Goal: Task Accomplishment & Management: Manage account settings

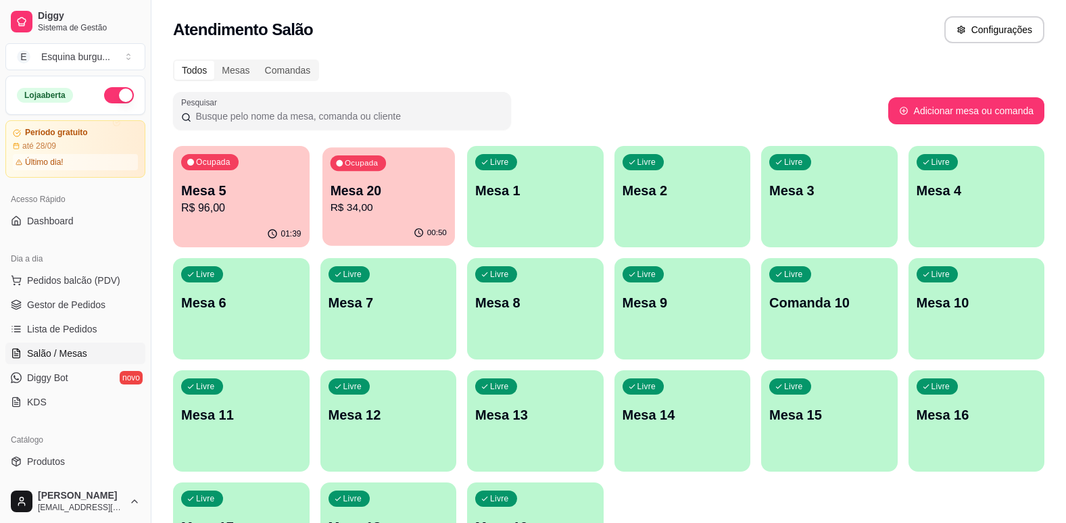
click at [416, 237] on icon "button" at bounding box center [419, 233] width 11 height 11
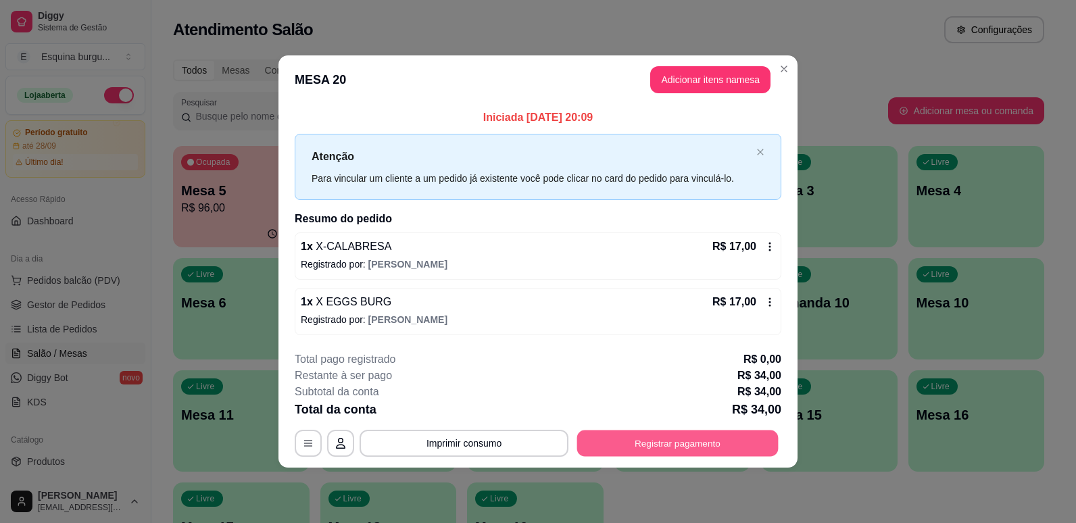
click at [735, 441] on button "Registrar pagamento" at bounding box center [677, 443] width 201 height 26
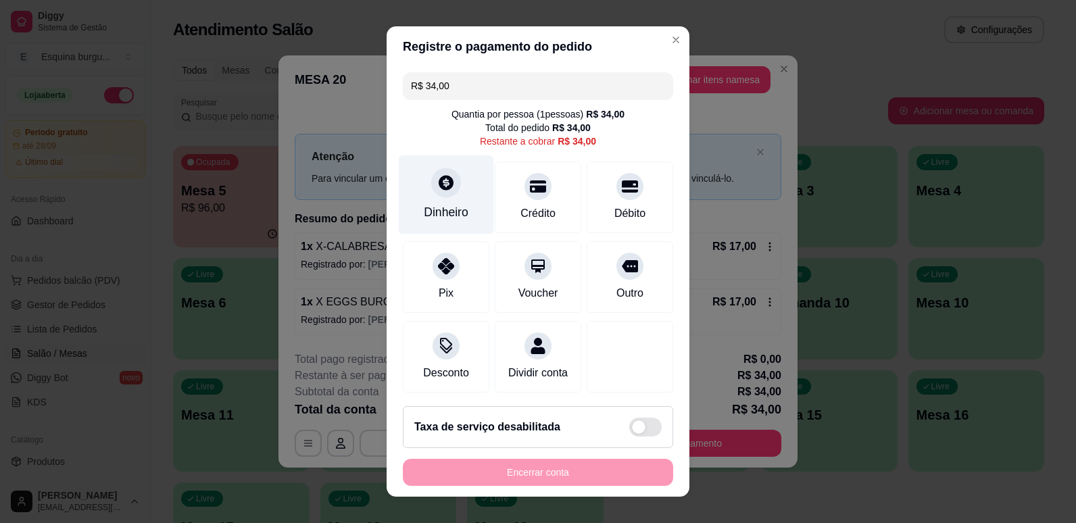
click at [405, 184] on div "Dinheiro" at bounding box center [446, 194] width 95 height 79
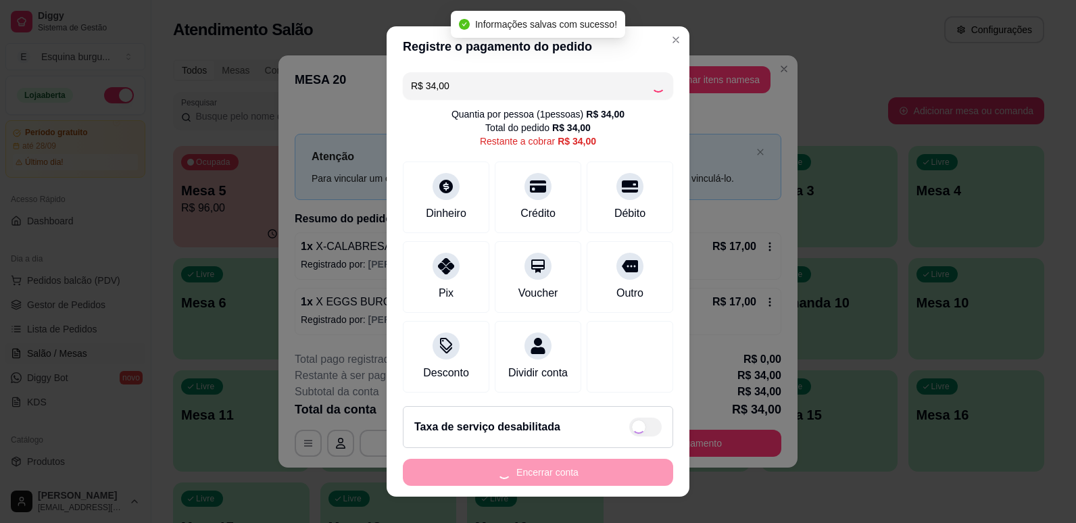
type input "R$ 0,00"
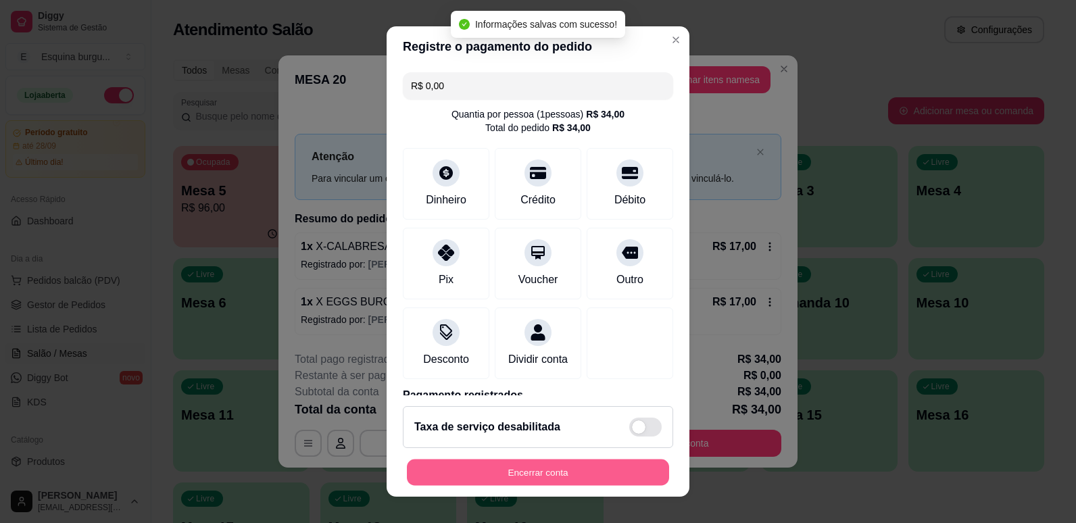
click at [617, 480] on button "Encerrar conta" at bounding box center [538, 473] width 262 height 26
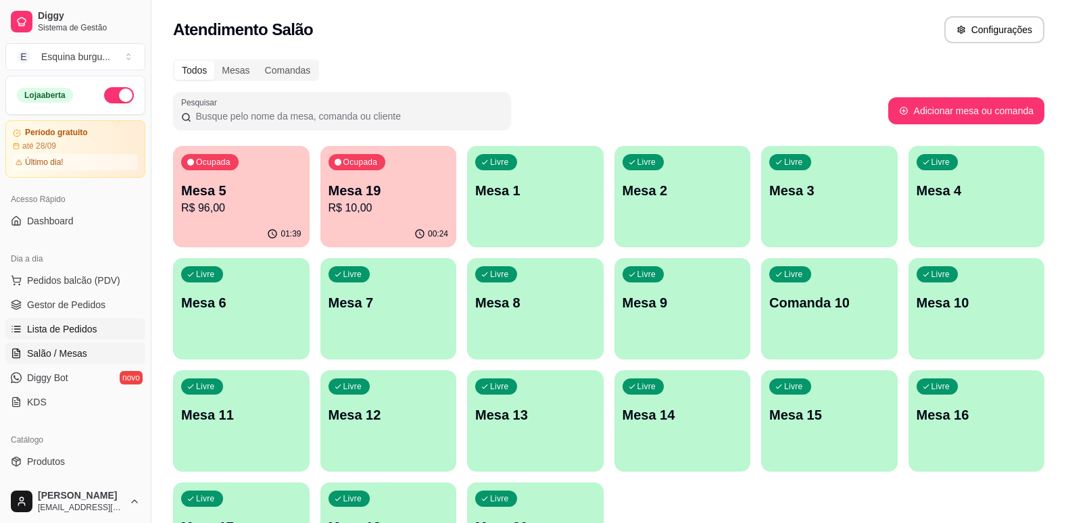
click at [38, 338] on link "Lista de Pedidos" at bounding box center [75, 329] width 140 height 22
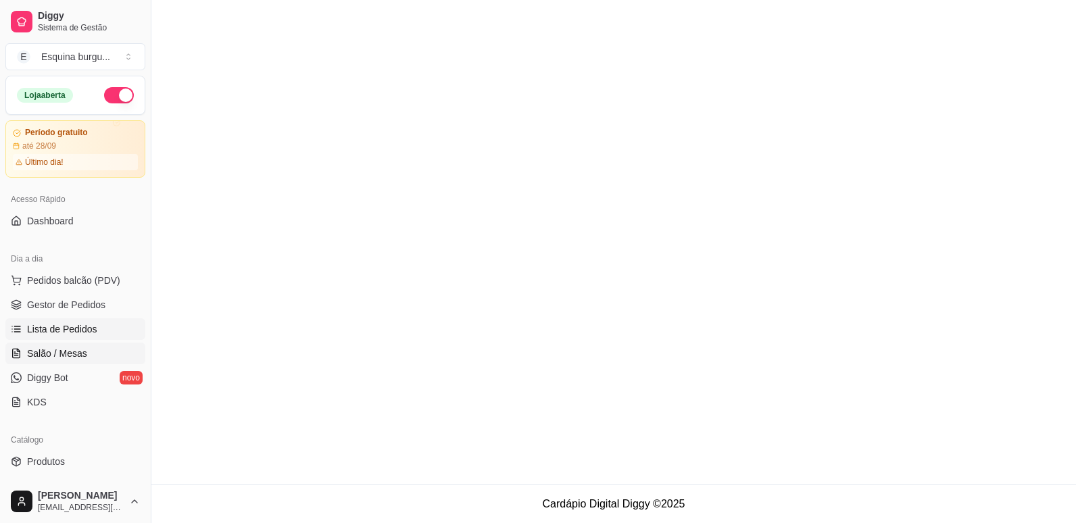
click at [40, 346] on link "Salão / Mesas" at bounding box center [75, 354] width 140 height 22
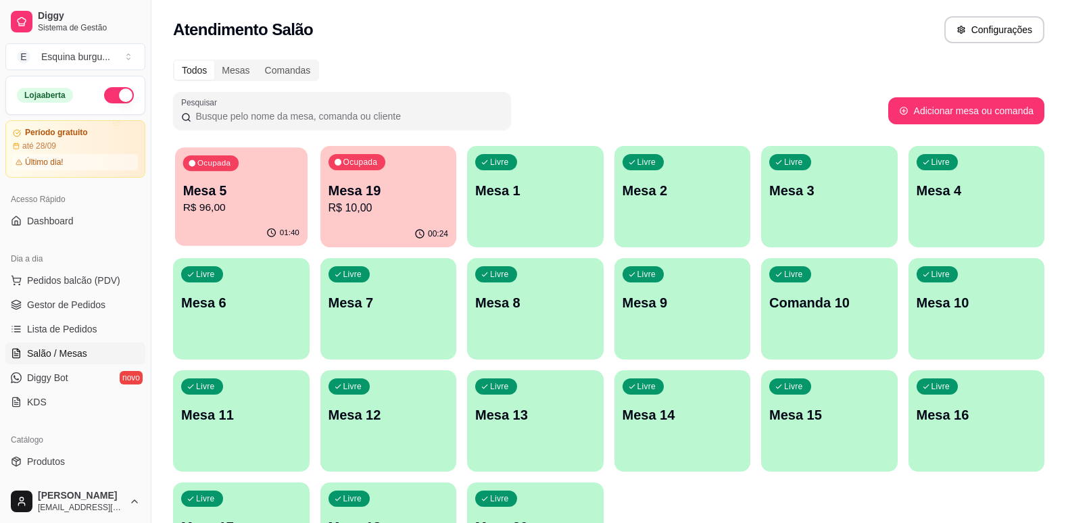
click at [241, 200] on p "R$ 96,00" at bounding box center [241, 208] width 116 height 16
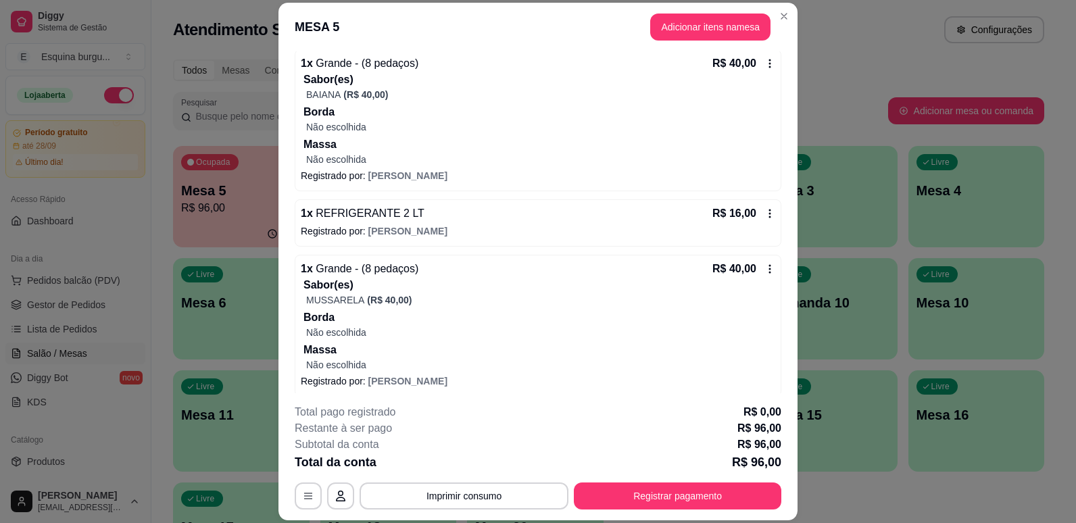
scroll to position [139, 0]
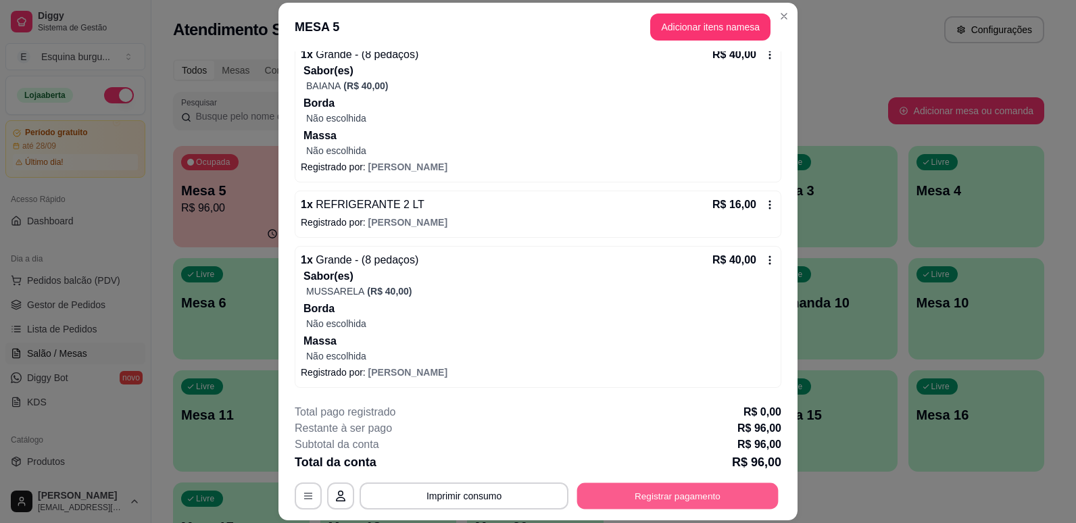
click at [736, 490] on button "Registrar pagamento" at bounding box center [677, 496] width 201 height 26
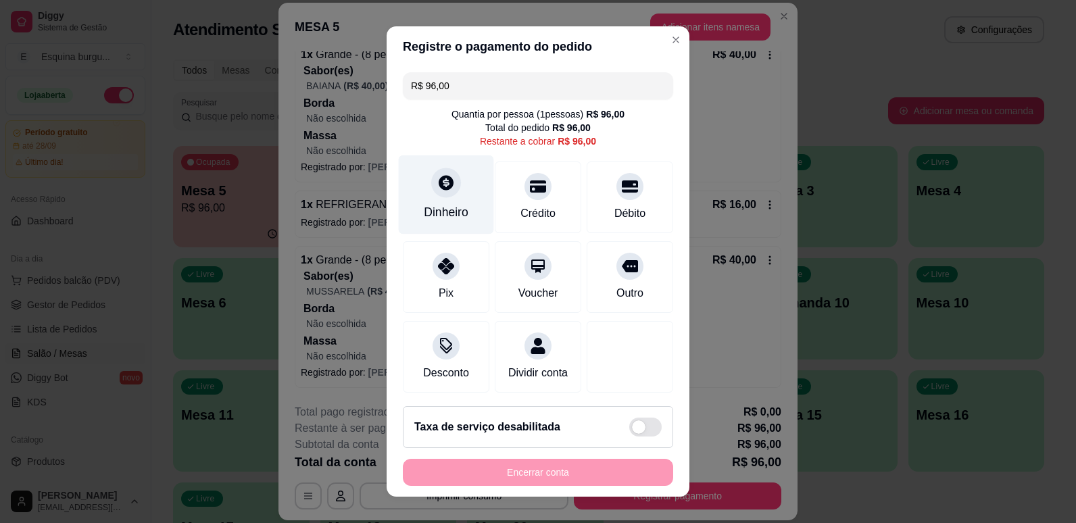
click at [452, 225] on div "Dinheiro" at bounding box center [446, 194] width 95 height 79
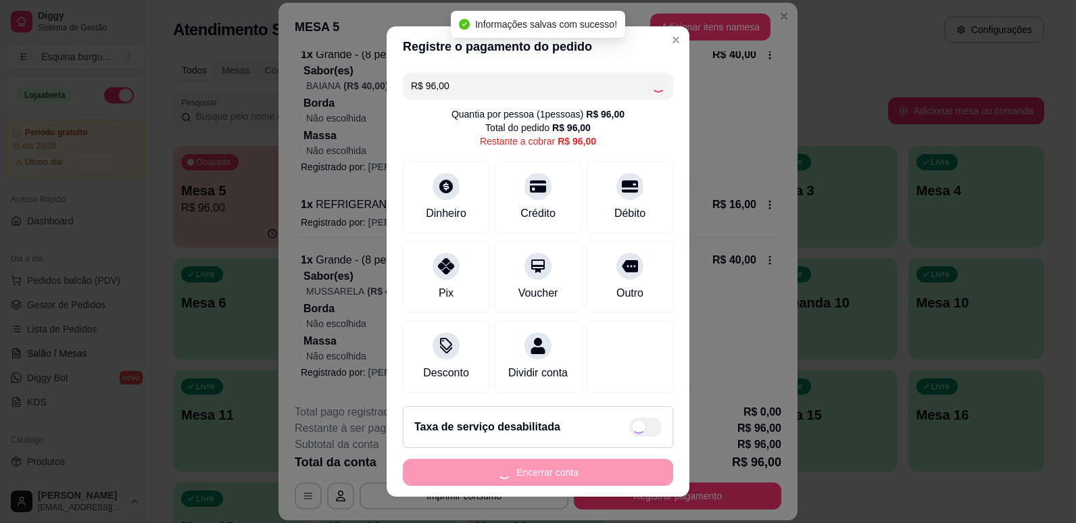
type input "R$ 0,00"
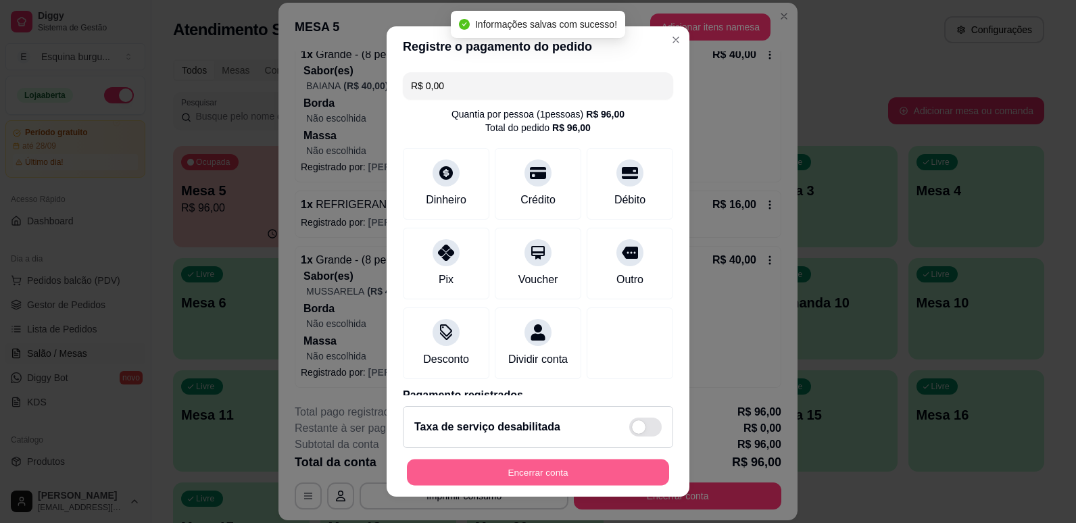
click at [549, 479] on button "Encerrar conta" at bounding box center [538, 473] width 262 height 26
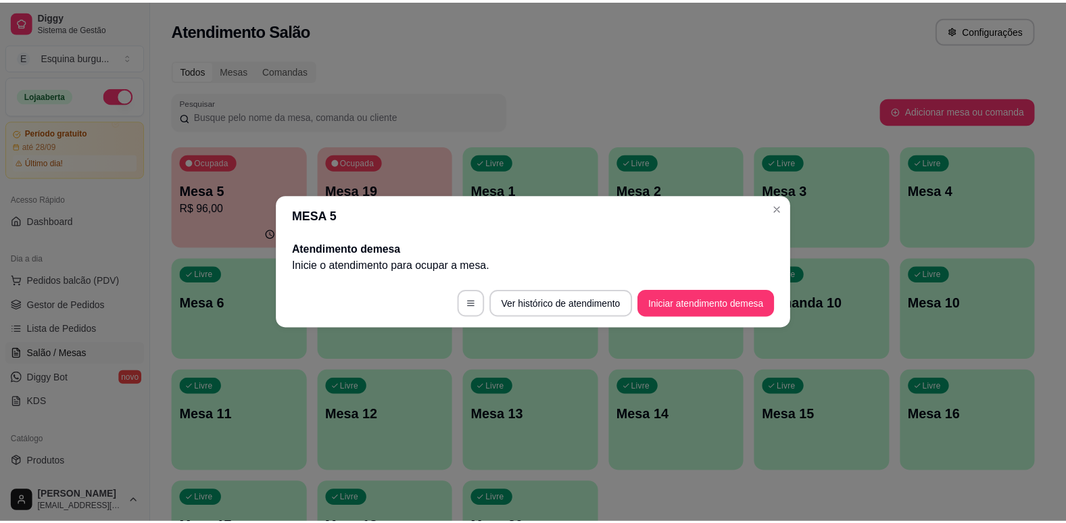
scroll to position [0, 0]
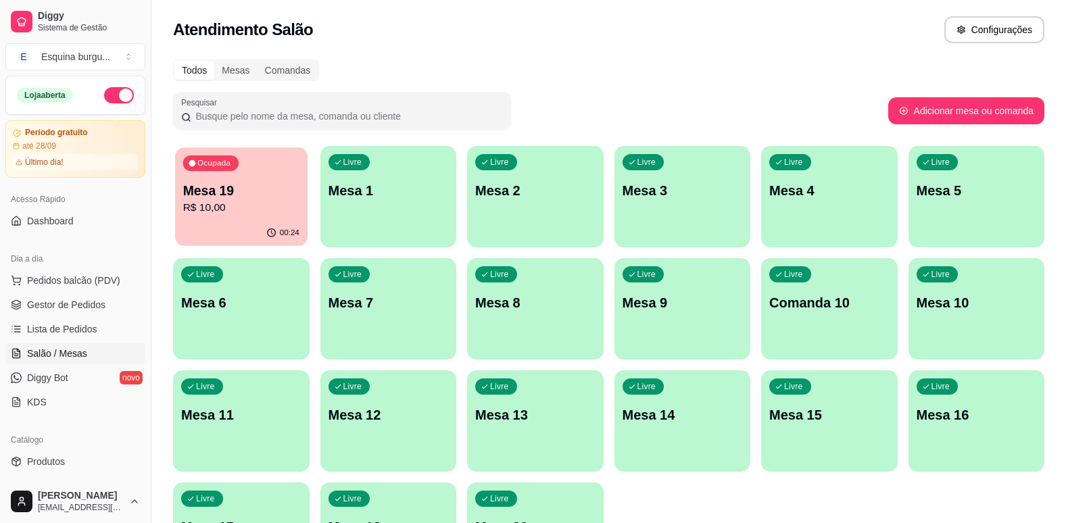
click at [260, 230] on div "00:24" at bounding box center [241, 233] width 132 height 26
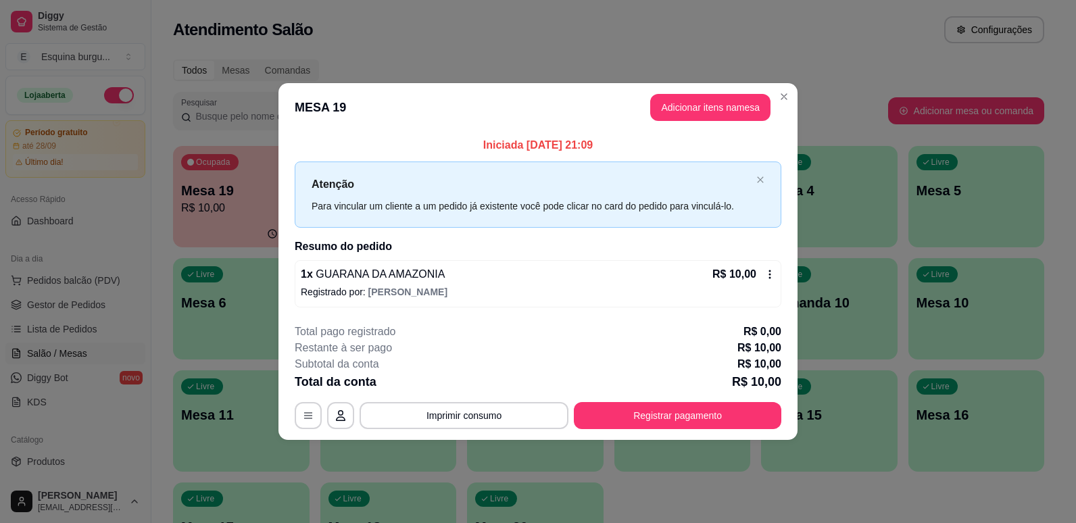
click at [691, 396] on div "**********" at bounding box center [538, 376] width 487 height 105
click at [690, 417] on button "Registrar pagamento" at bounding box center [678, 415] width 208 height 27
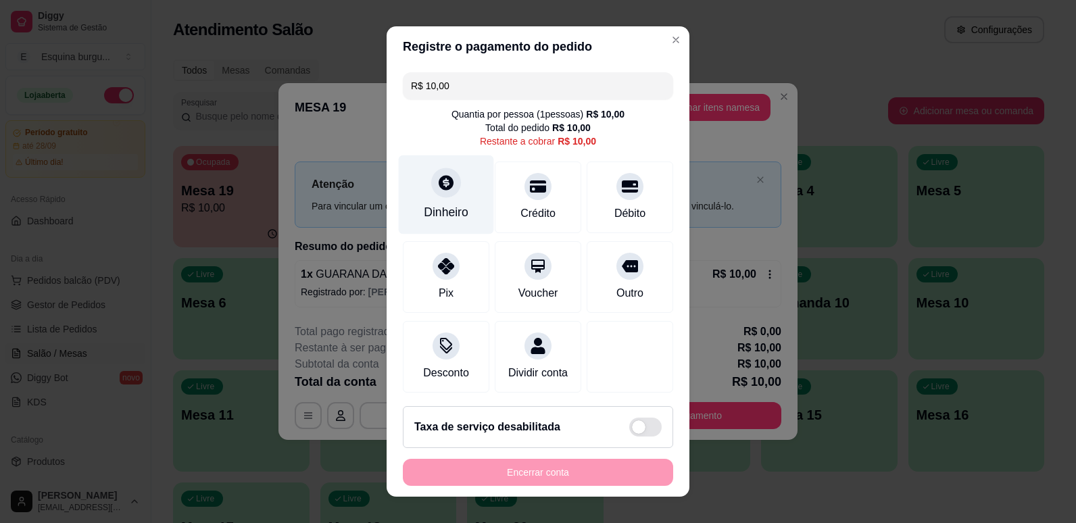
click at [441, 216] on div "Dinheiro" at bounding box center [446, 213] width 45 height 18
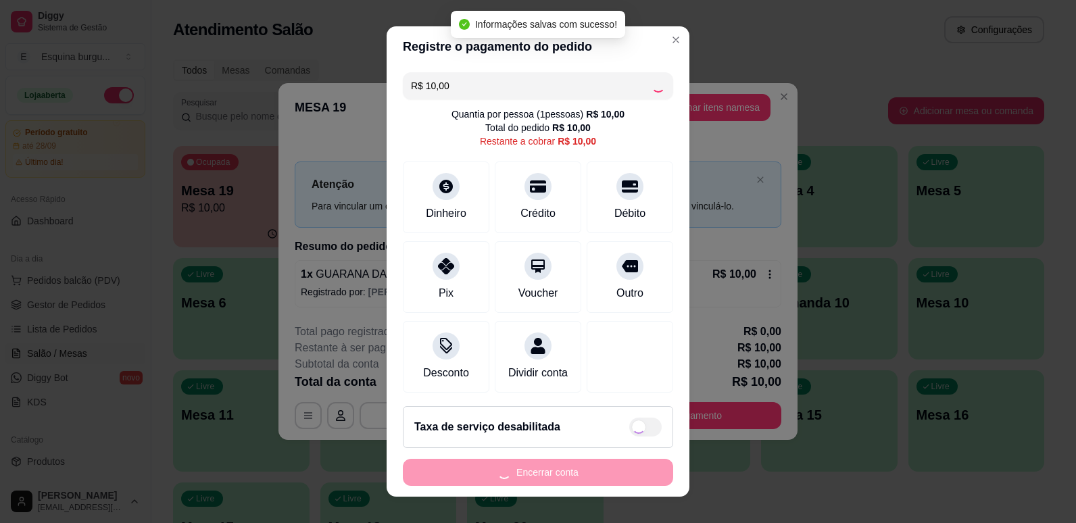
type input "R$ 0,00"
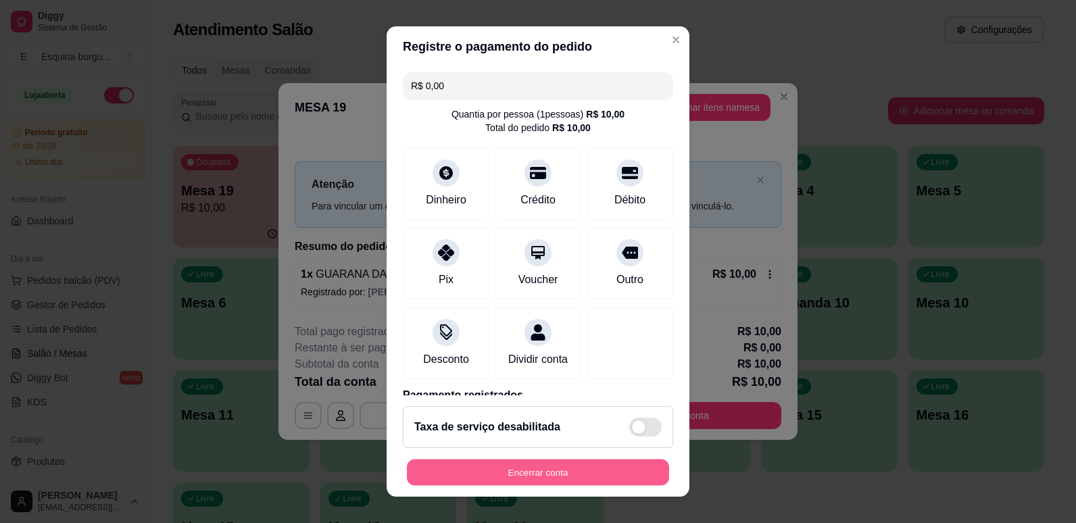
click at [626, 475] on button "Encerrar conta" at bounding box center [538, 473] width 262 height 26
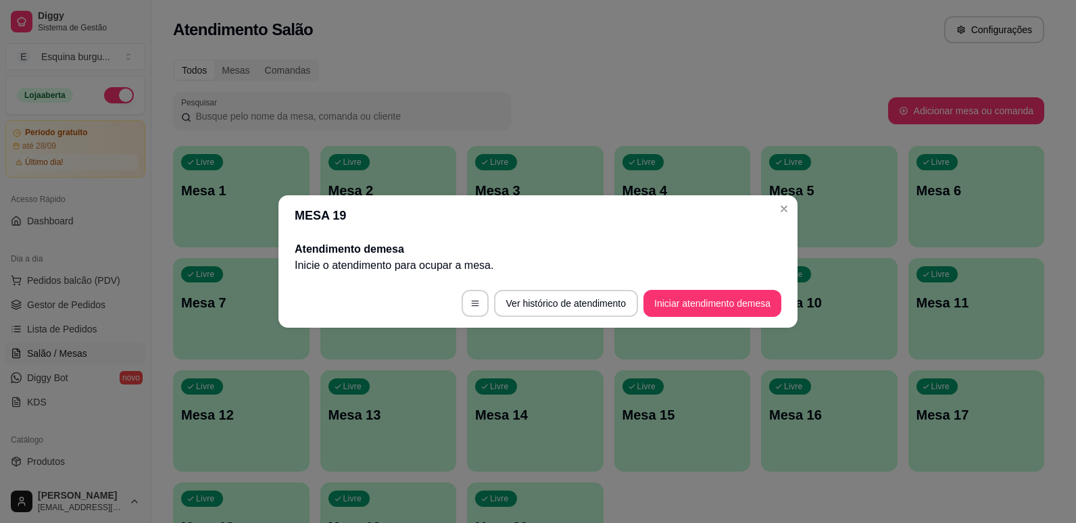
click at [784, 220] on header "MESA 19" at bounding box center [538, 215] width 519 height 41
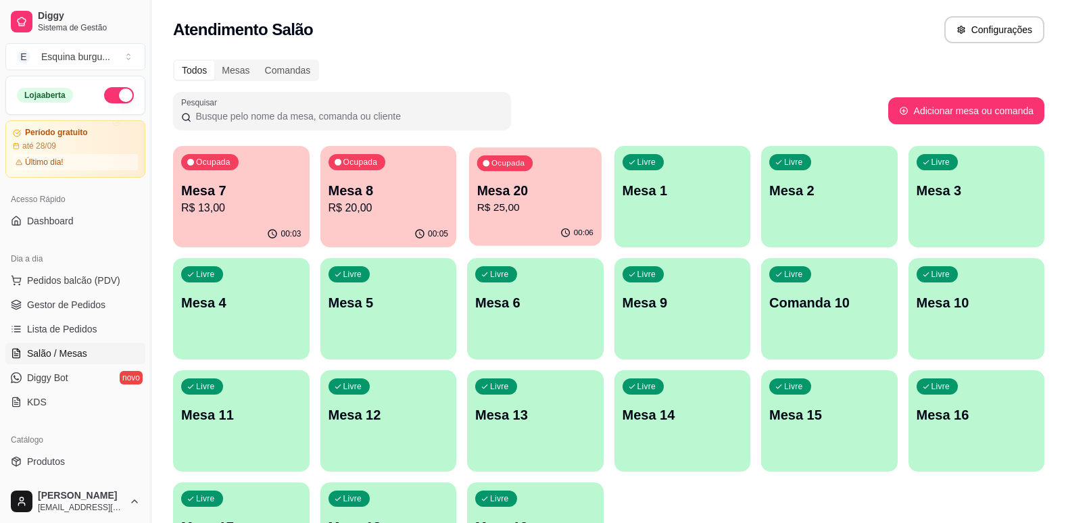
click at [540, 216] on p "R$ 25,00" at bounding box center [535, 208] width 116 height 16
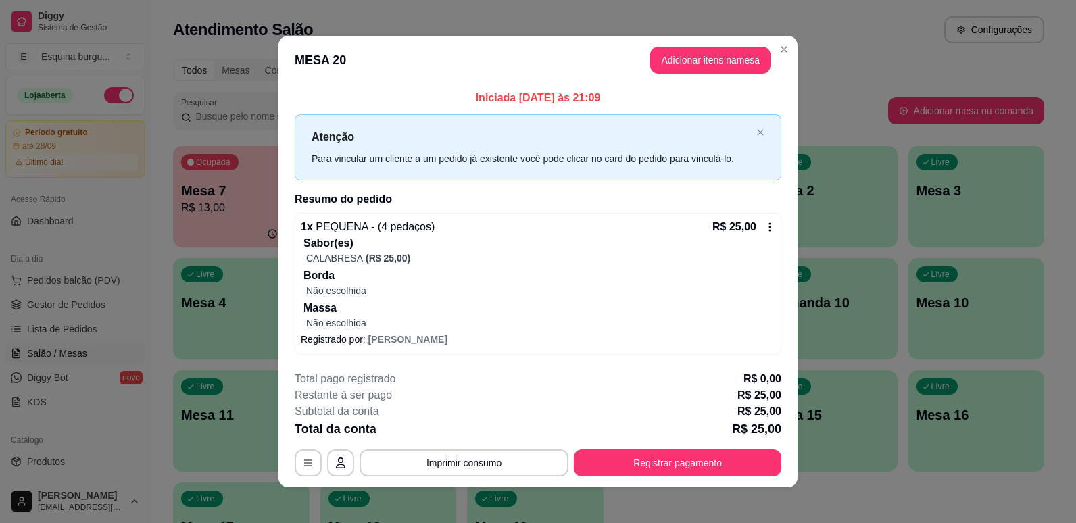
click at [686, 120] on div "Atenção Para vincular um cliente a um pedido já existente você pode clicar no c…" at bounding box center [538, 147] width 487 height 66
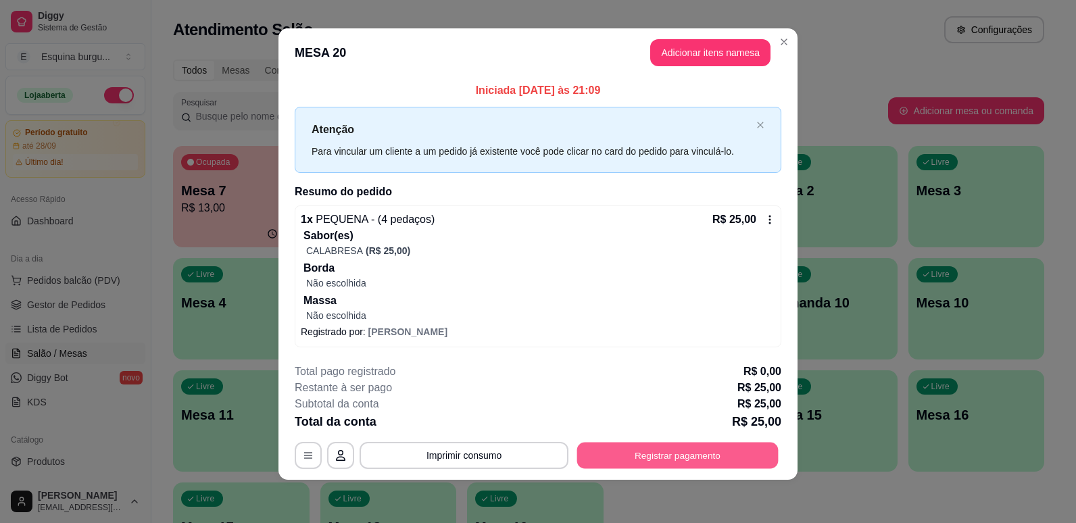
click at [669, 454] on button "Registrar pagamento" at bounding box center [677, 455] width 201 height 26
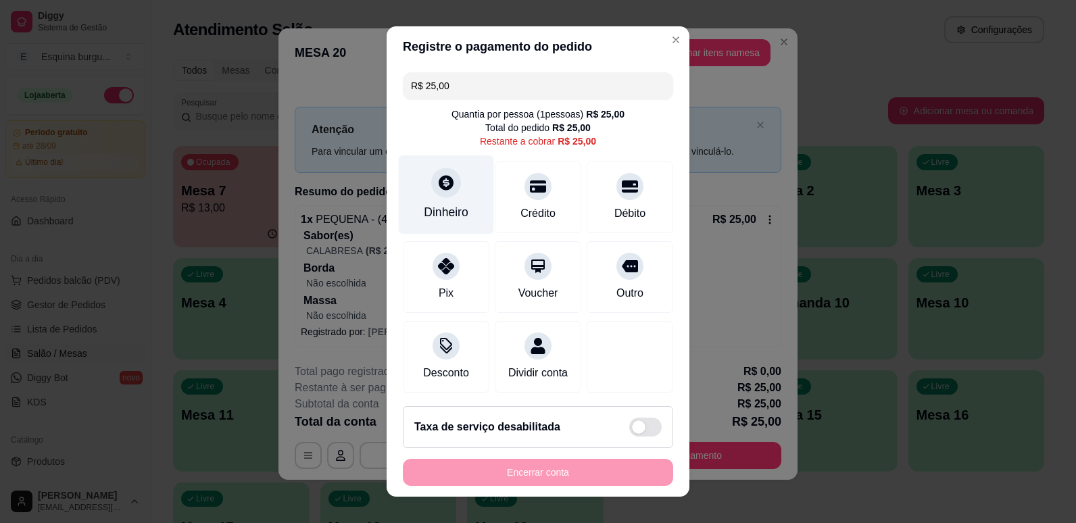
click at [435, 205] on div "Dinheiro" at bounding box center [446, 213] width 45 height 18
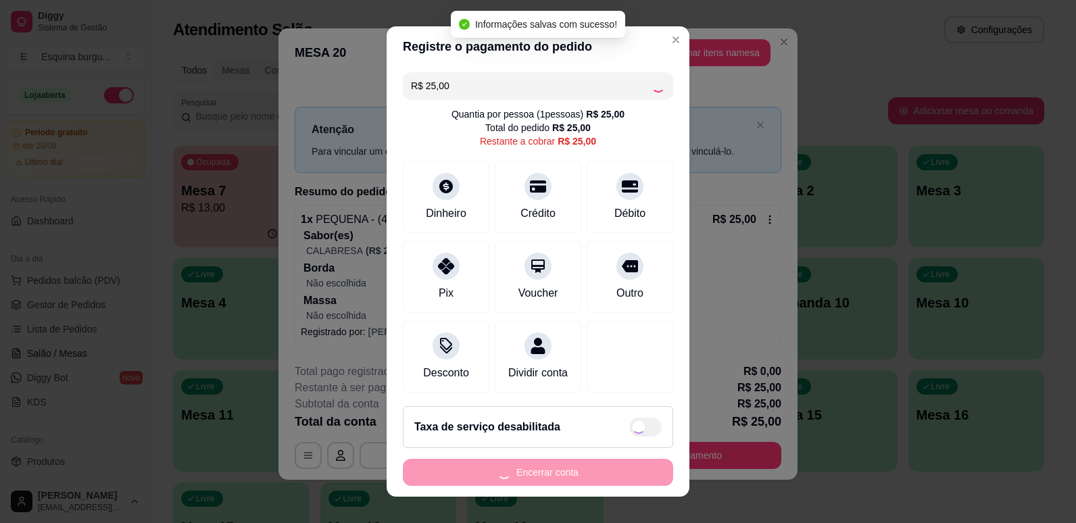
type input "R$ 0,00"
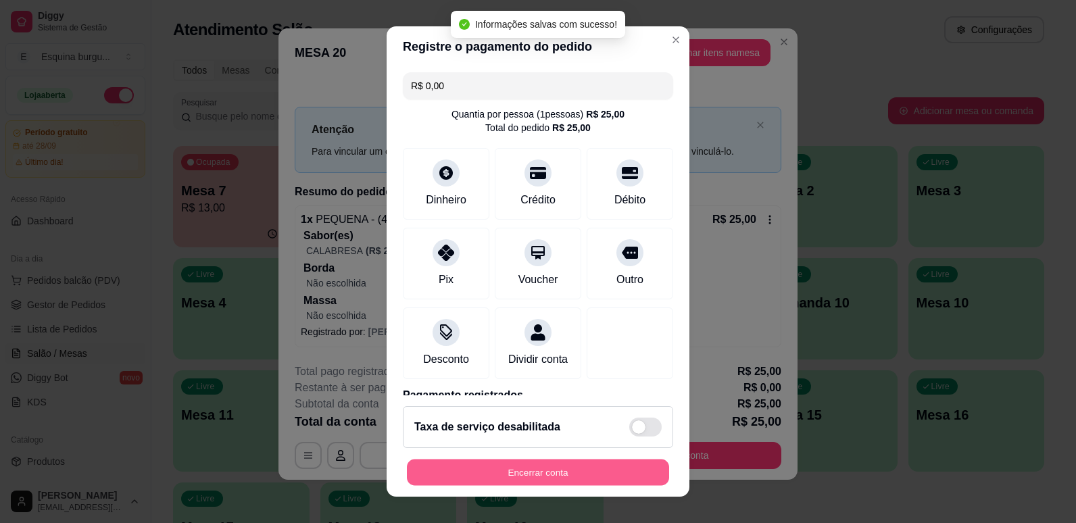
click at [615, 465] on button "Encerrar conta" at bounding box center [538, 473] width 262 height 26
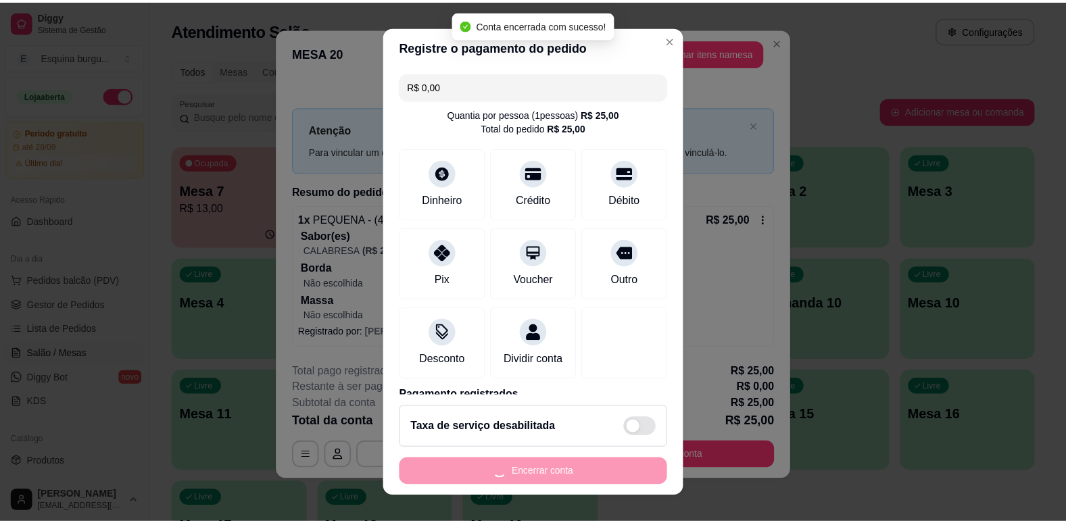
scroll to position [0, 0]
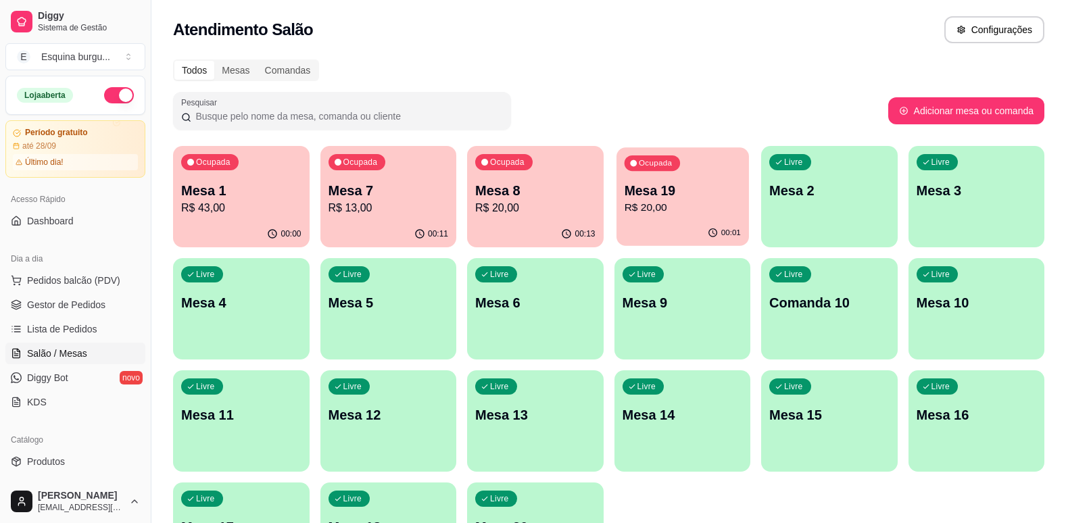
click at [647, 235] on div "00:01" at bounding box center [683, 233] width 132 height 26
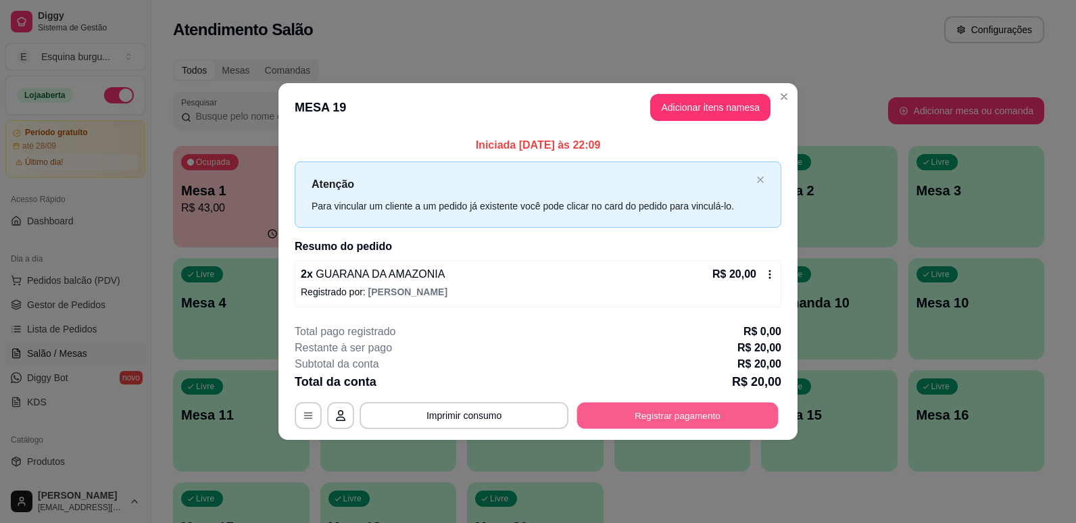
click at [663, 406] on button "Registrar pagamento" at bounding box center [677, 415] width 201 height 26
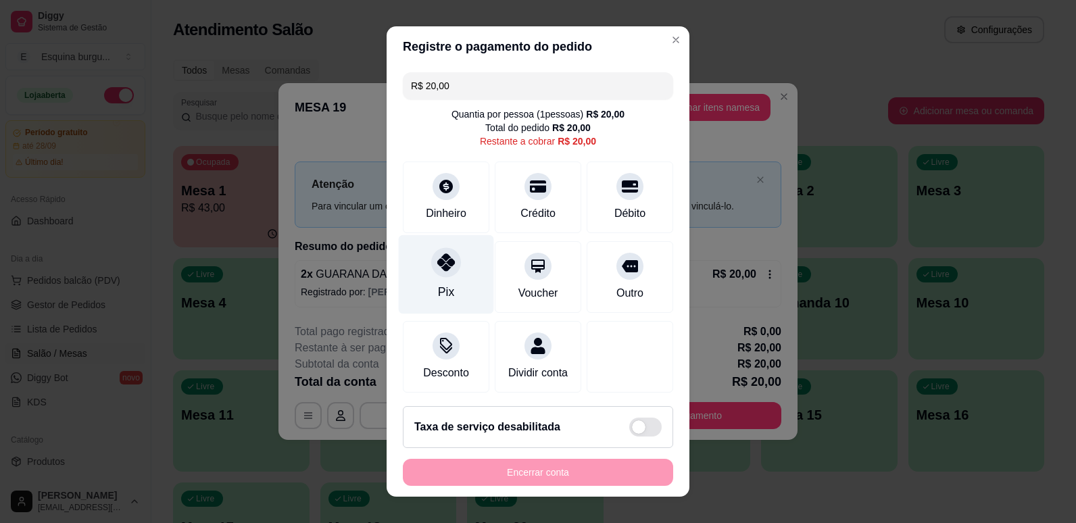
click at [440, 268] on icon at bounding box center [446, 263] width 18 height 18
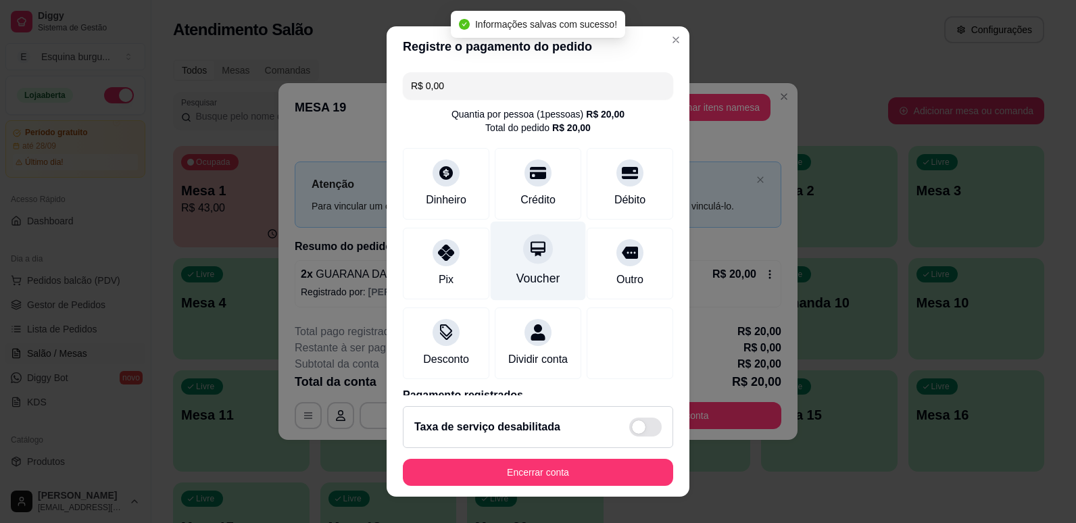
type input "R$ 0,00"
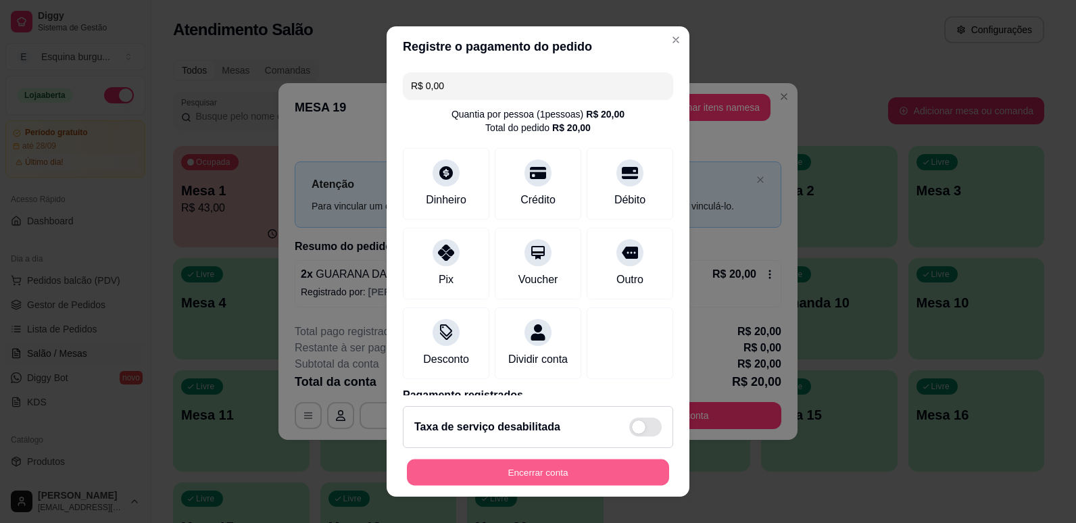
click at [615, 465] on button "Encerrar conta" at bounding box center [538, 473] width 262 height 26
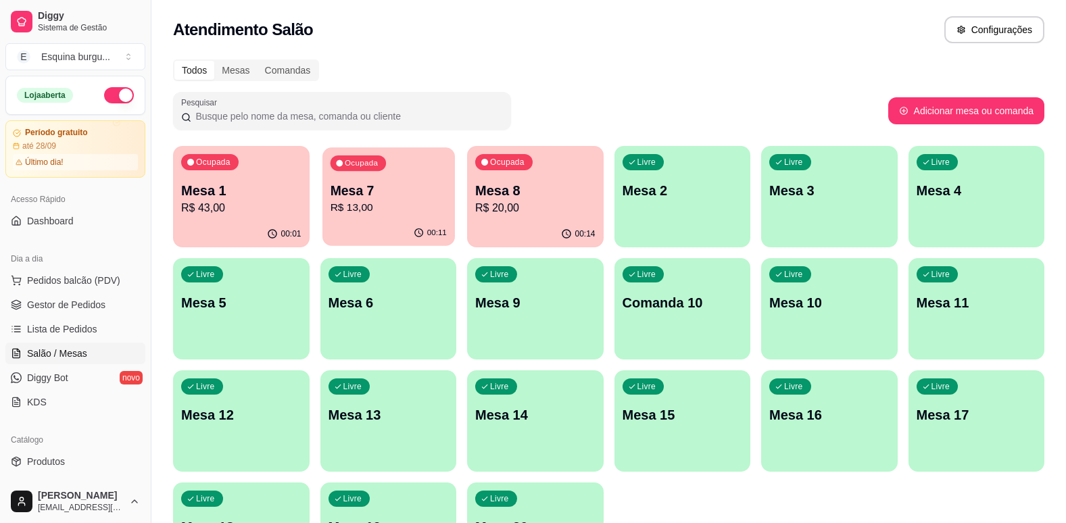
click at [394, 207] on p "R$ 13,00" at bounding box center [388, 208] width 116 height 16
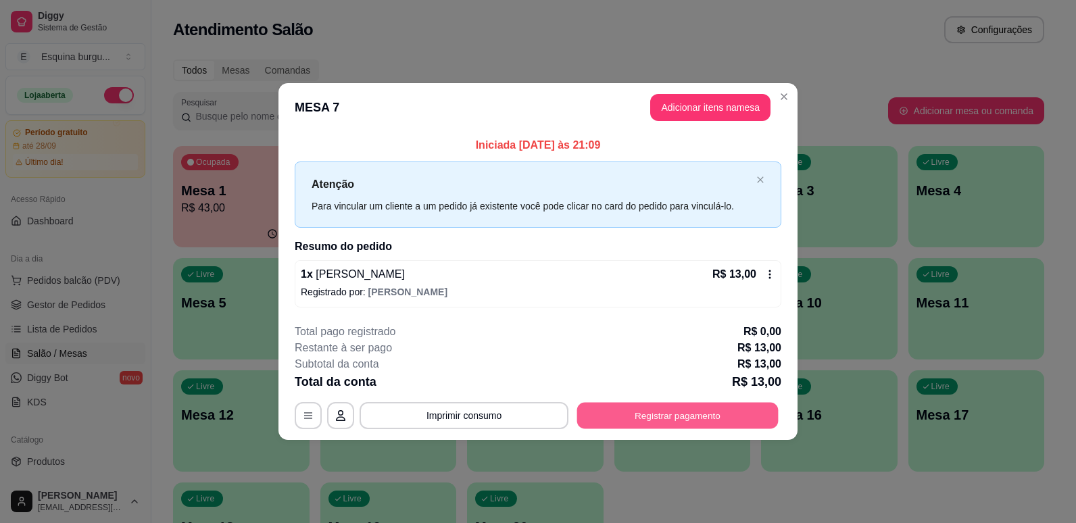
click at [661, 403] on button "Registrar pagamento" at bounding box center [677, 415] width 201 height 26
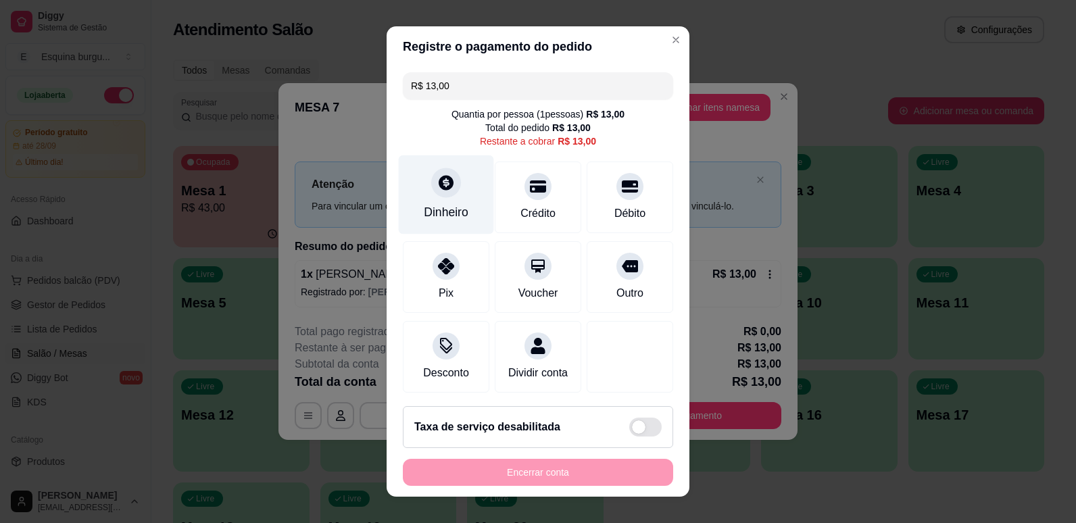
click at [451, 216] on div "Dinheiro" at bounding box center [446, 213] width 45 height 18
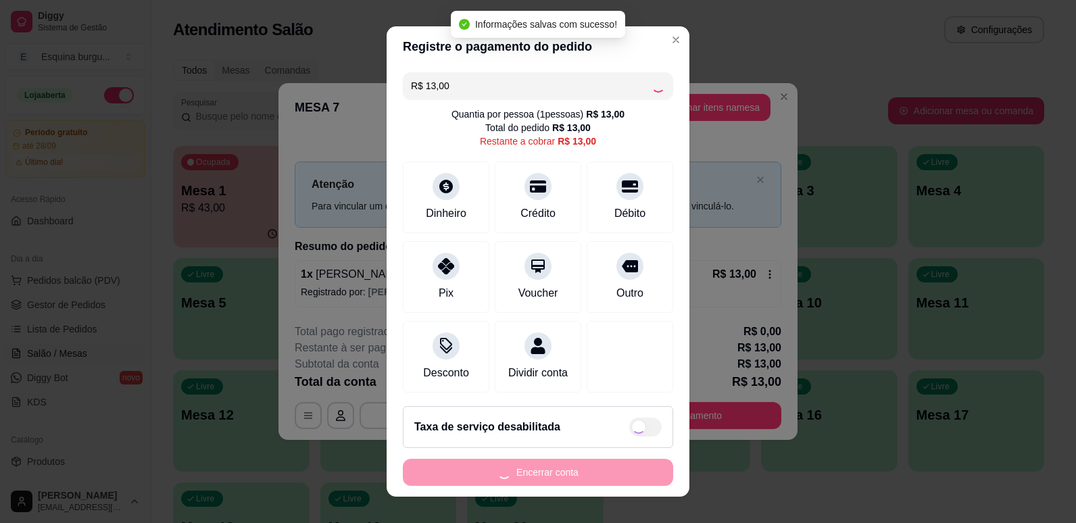
type input "R$ 0,00"
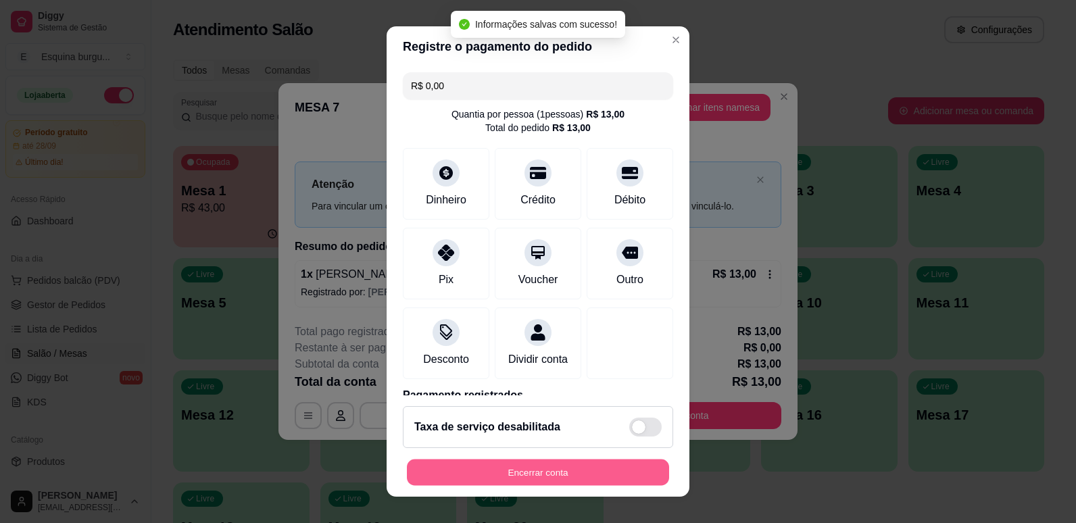
click at [635, 465] on button "Encerrar conta" at bounding box center [538, 473] width 262 height 26
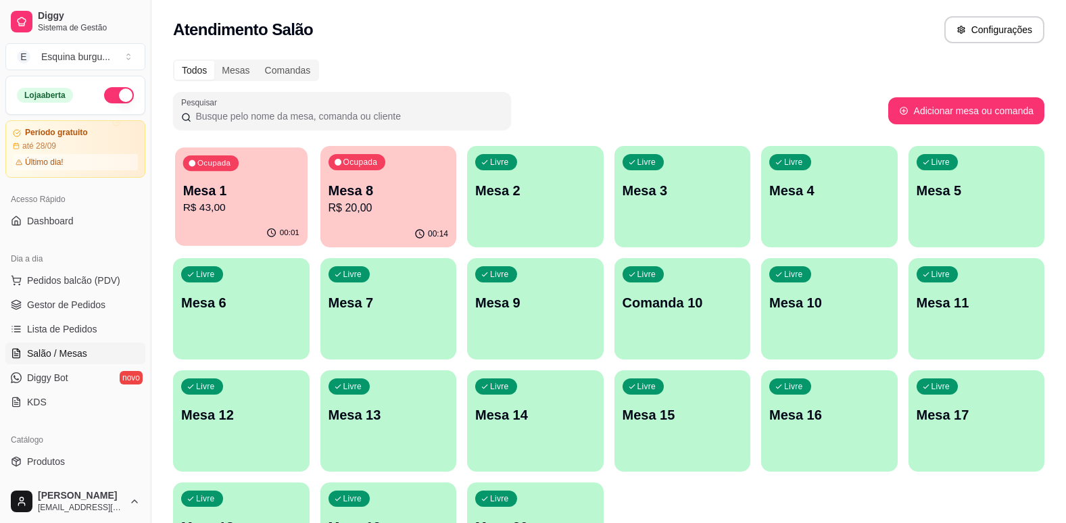
click at [285, 210] on p "R$ 43,00" at bounding box center [241, 208] width 116 height 16
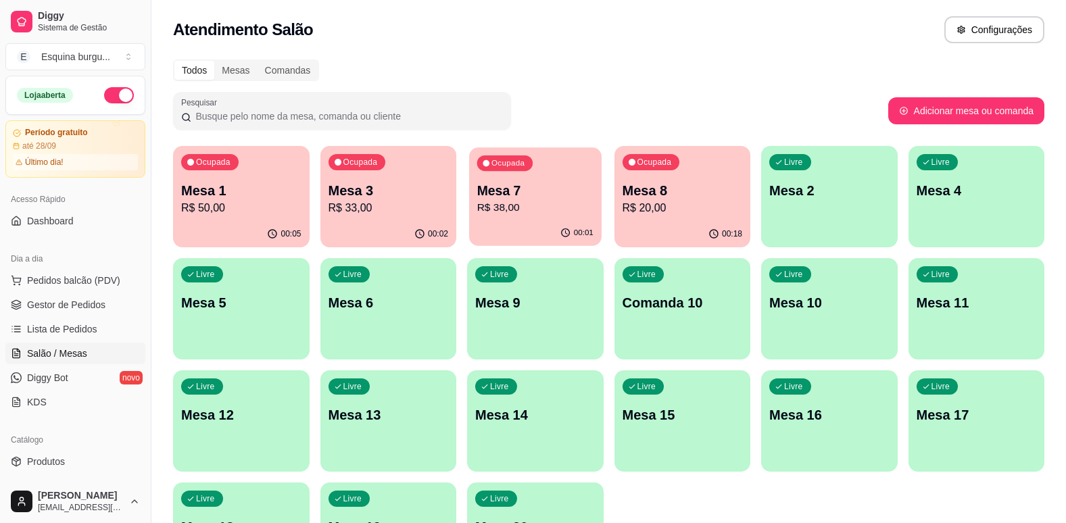
click at [581, 174] on div "Ocupada Mesa 7 R$ 38,00" at bounding box center [535, 183] width 132 height 73
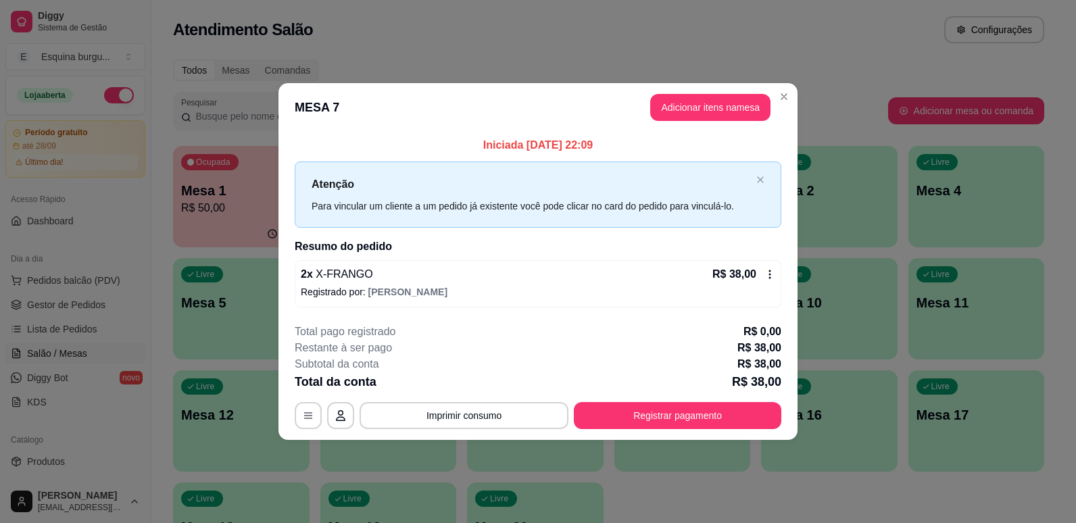
click at [767, 275] on icon at bounding box center [770, 274] width 11 height 11
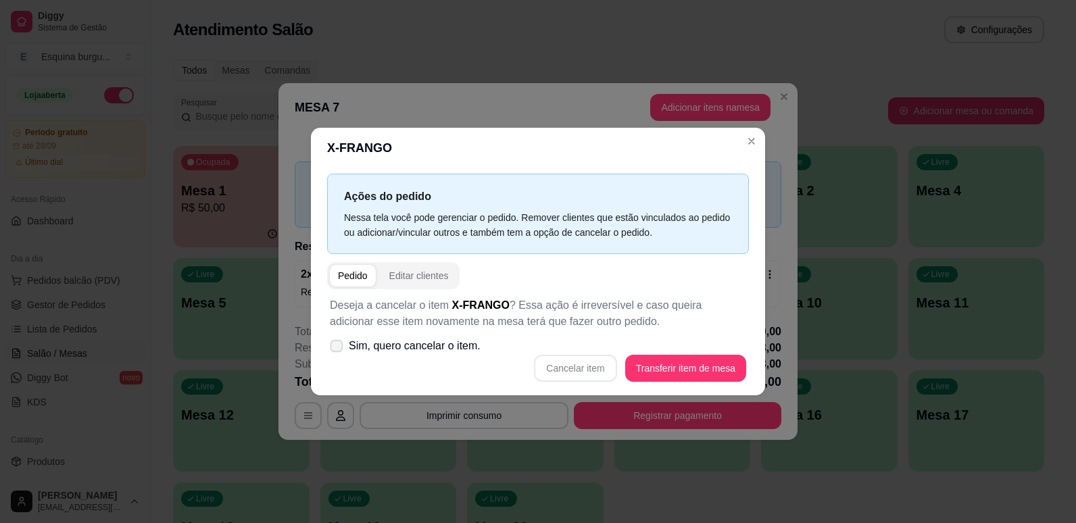
click at [341, 345] on icon at bounding box center [336, 345] width 10 height 7
click at [338, 349] on input "Sim, quero cancelar o item." at bounding box center [333, 353] width 9 height 9
checkbox input "true"
click at [579, 367] on button "Cancelar item" at bounding box center [575, 368] width 82 height 27
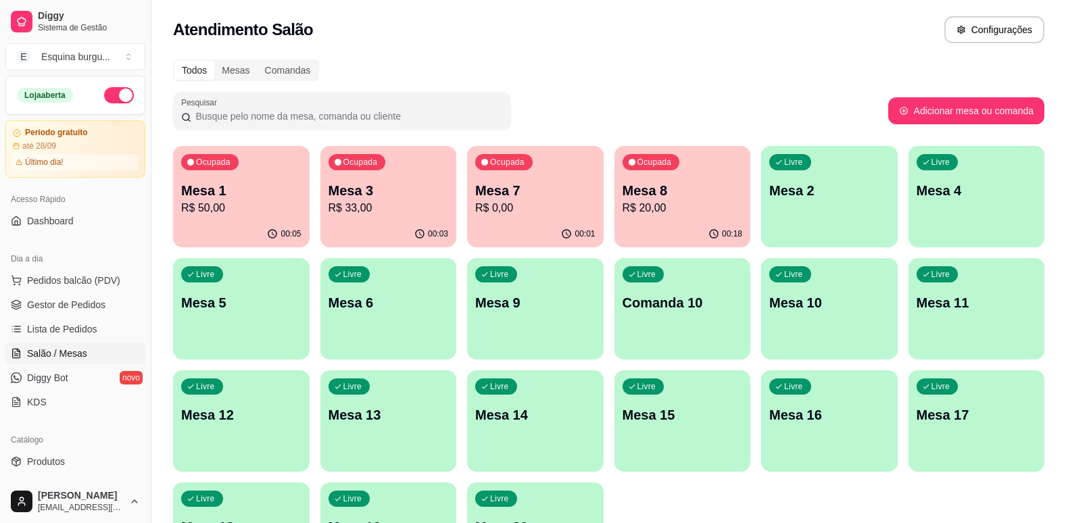
click at [841, 250] on div "Ocupada Mesa 1 R$ 50,00 00:05 Ocupada Mesa 3 R$ 33,00 00:03 Ocupada Mesa 7 R$ 0…" at bounding box center [609, 365] width 872 height 438
click at [256, 283] on div "Livre Mesa 5" at bounding box center [241, 301] width 132 height 82
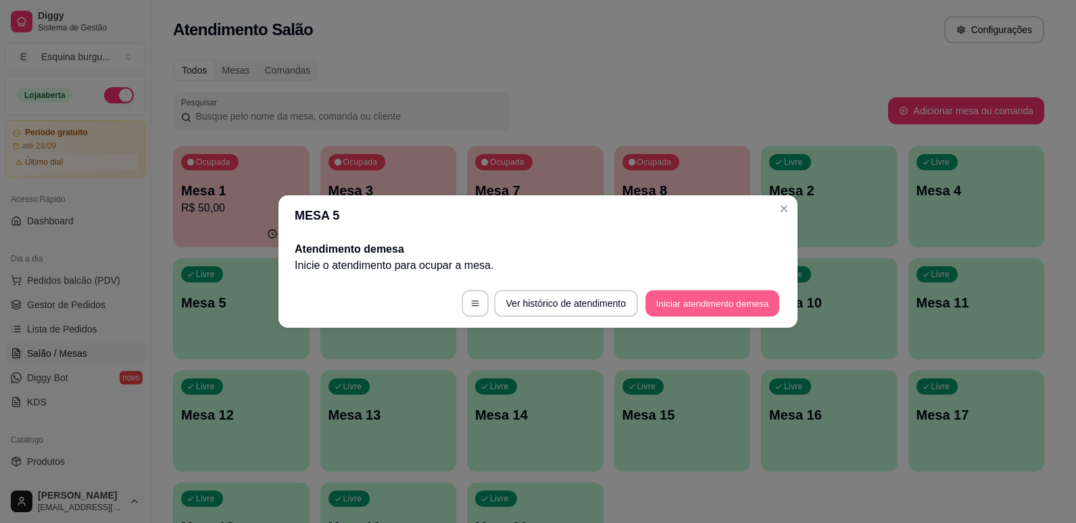
click at [690, 291] on button "Iniciar atendimento de mesa" at bounding box center [713, 304] width 134 height 26
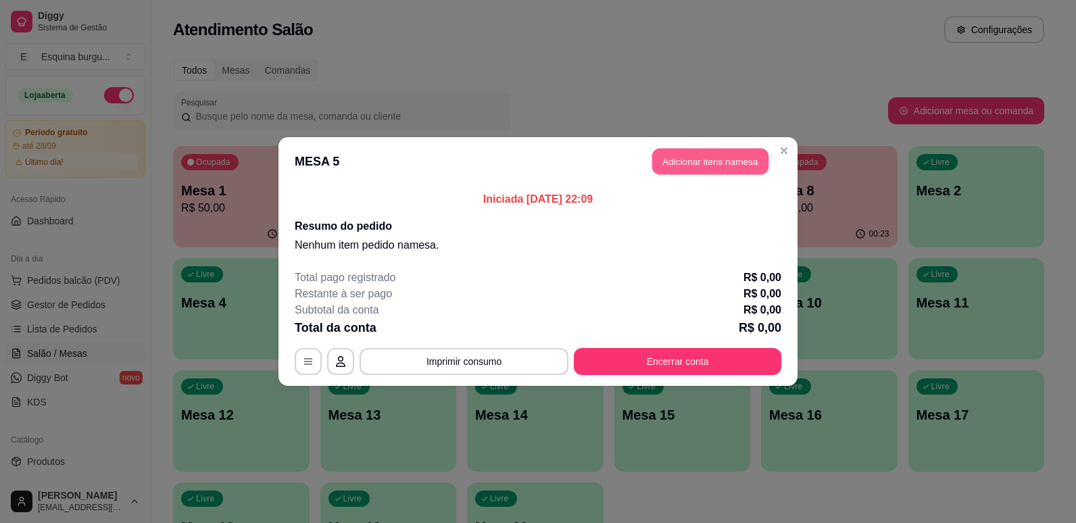
click at [680, 166] on button "Adicionar itens na mesa" at bounding box center [710, 162] width 116 height 26
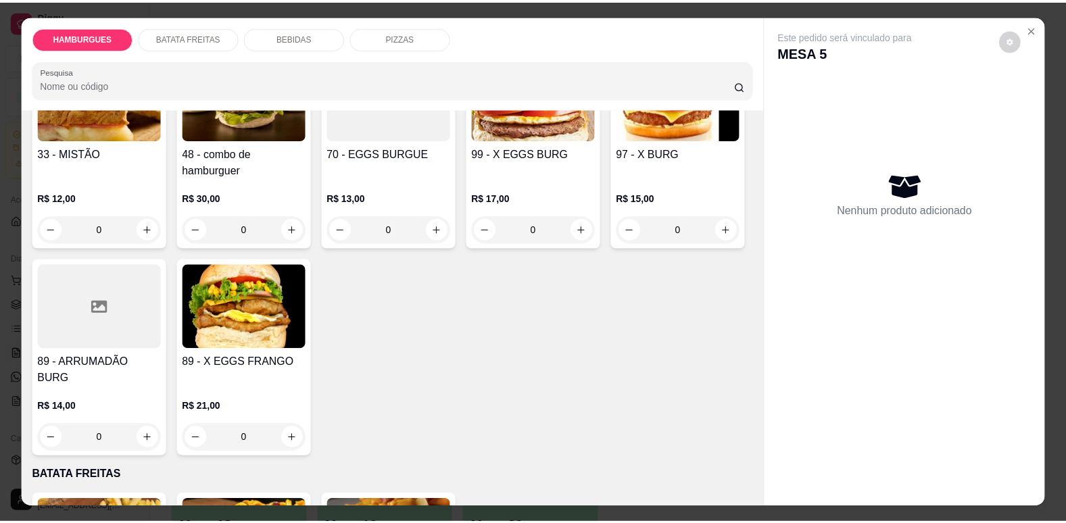
scroll to position [772, 0]
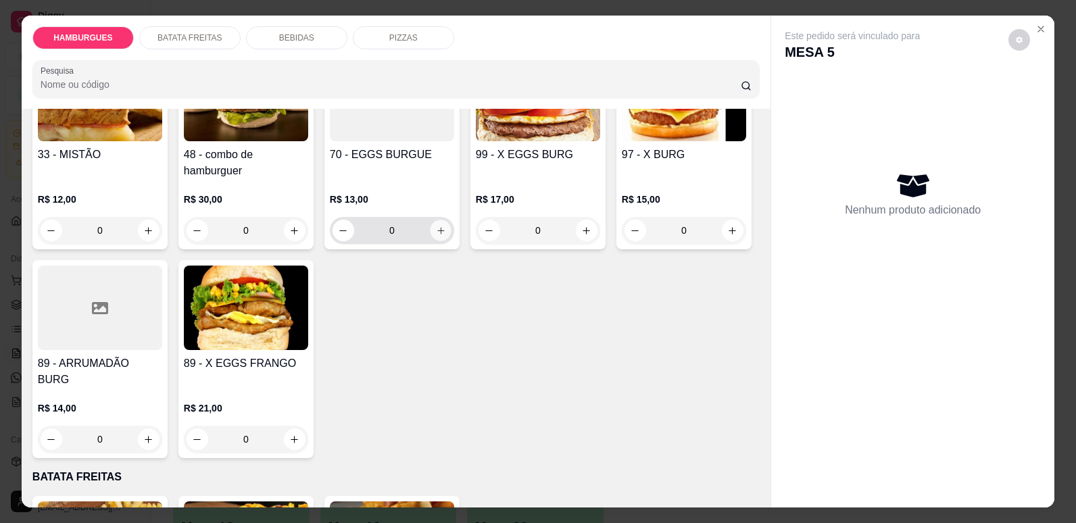
click at [436, 236] on icon "increase-product-quantity" at bounding box center [441, 231] width 10 height 10
type input "1"
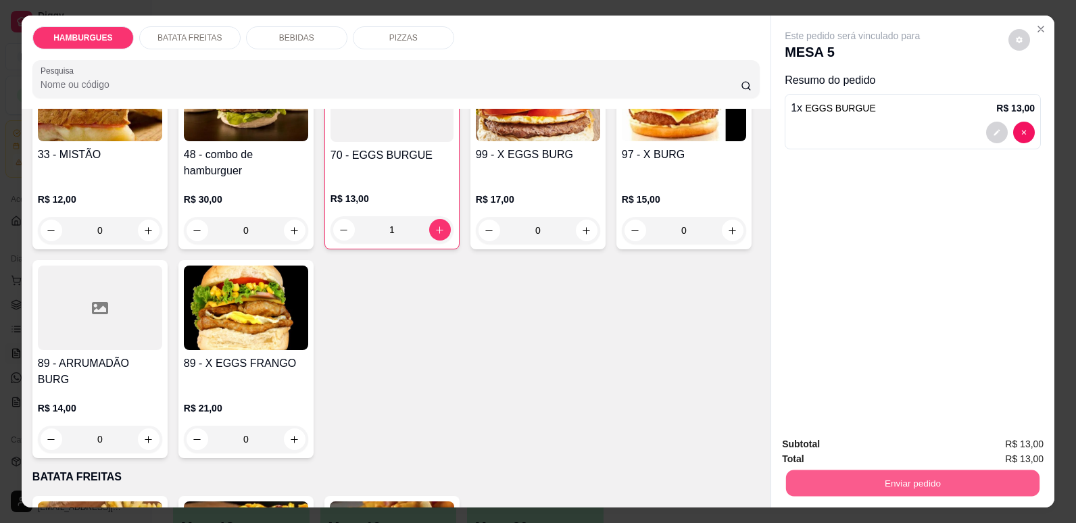
click at [893, 477] on button "Enviar pedido" at bounding box center [913, 483] width 254 height 26
click at [1005, 445] on button "Enviar pedido" at bounding box center [1009, 450] width 76 height 26
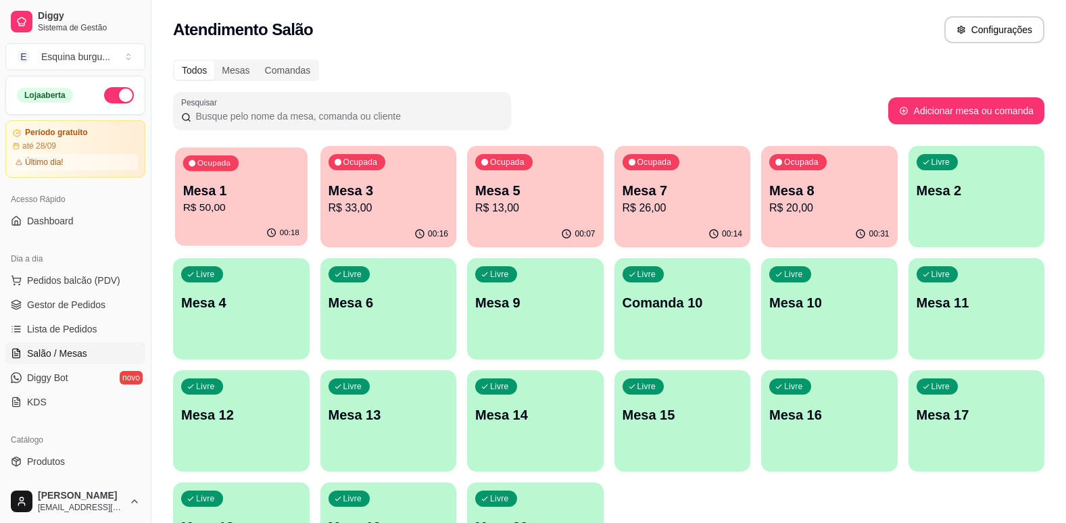
click at [279, 197] on p "Mesa 1" at bounding box center [241, 191] width 116 height 18
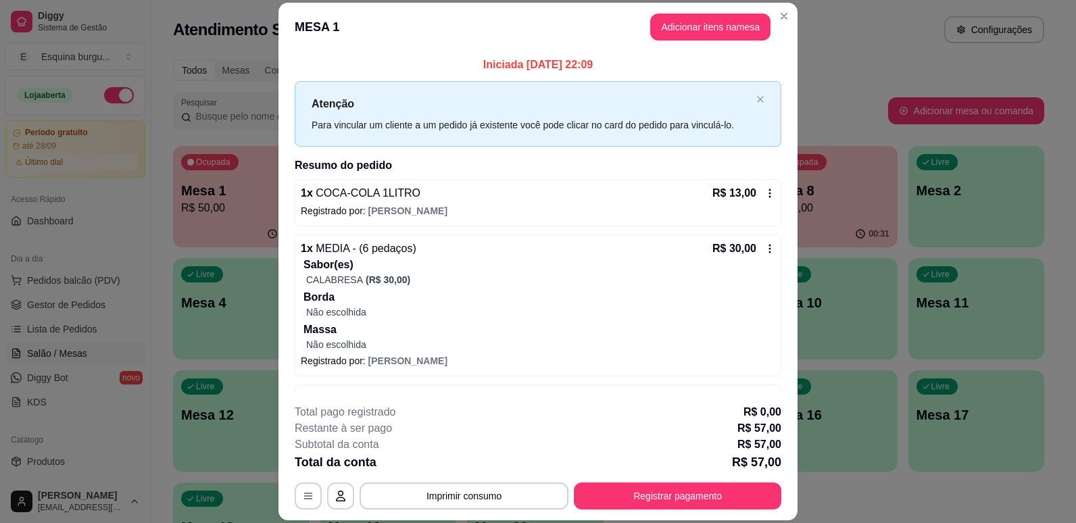
click at [765, 191] on icon at bounding box center [770, 193] width 11 height 11
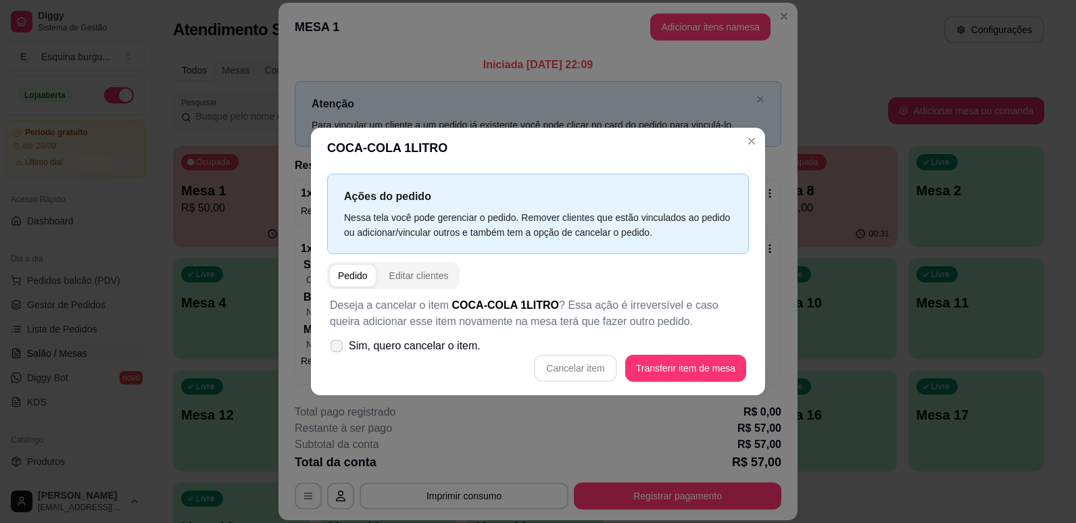
click at [343, 349] on span at bounding box center [337, 346] width 13 height 13
click at [338, 349] on input "Sim, quero cancelar o item." at bounding box center [333, 353] width 9 height 9
checkbox input "true"
click at [585, 373] on button "Cancelar item" at bounding box center [576, 369] width 80 height 26
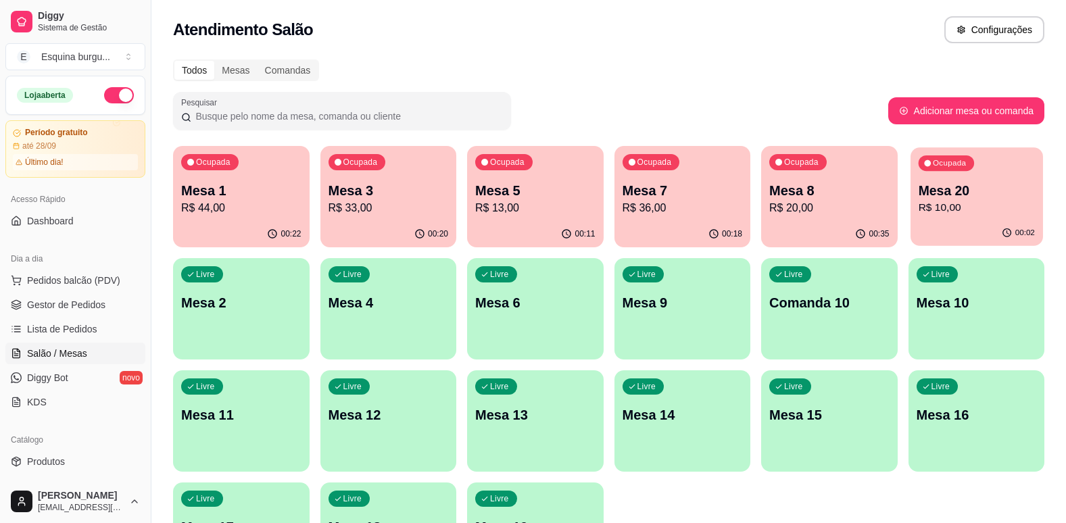
click at [972, 199] on p "Mesa 20" at bounding box center [976, 191] width 116 height 18
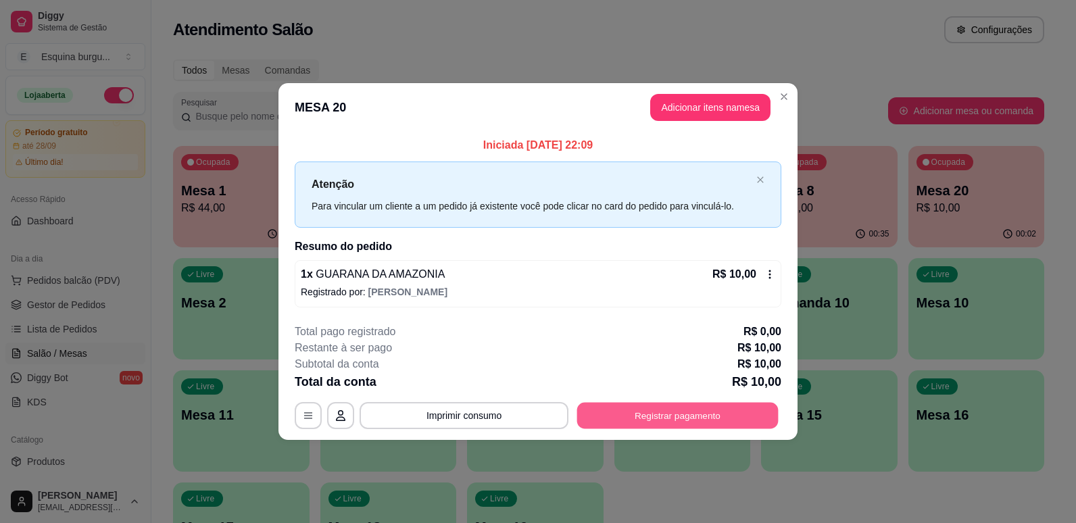
click at [695, 411] on button "Registrar pagamento" at bounding box center [677, 415] width 201 height 26
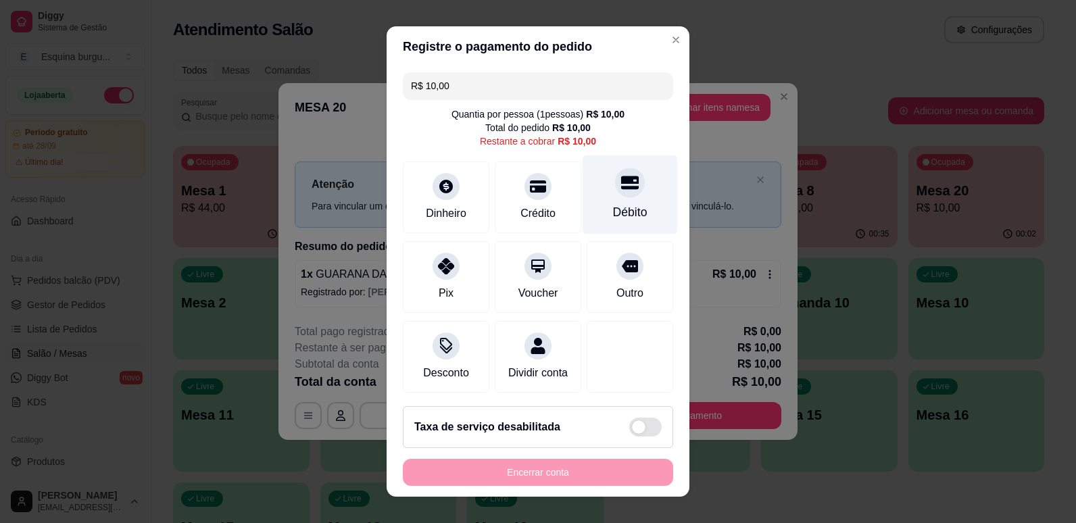
click at [621, 187] on icon at bounding box center [630, 183] width 18 height 14
type input "R$ 0,00"
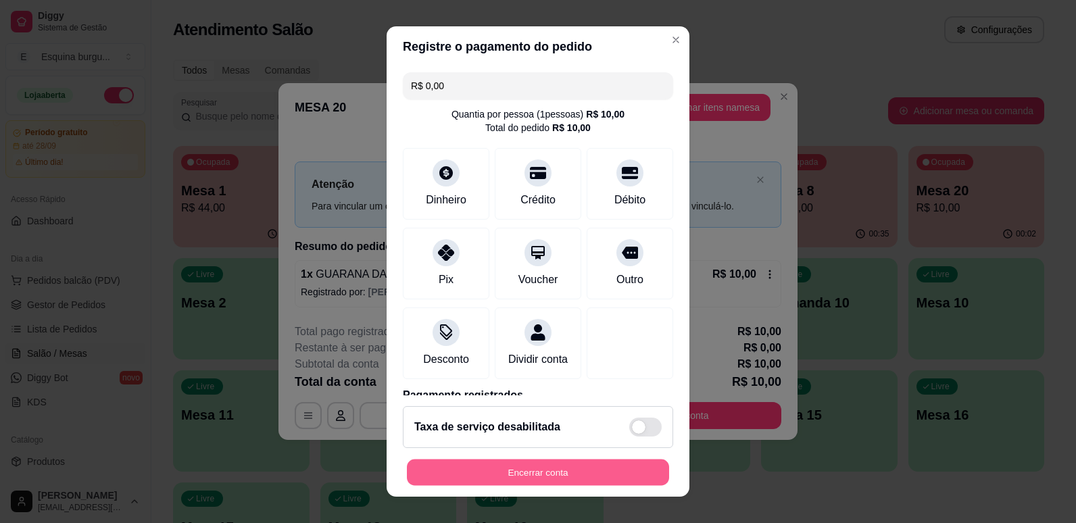
click at [535, 481] on button "Encerrar conta" at bounding box center [538, 473] width 262 height 26
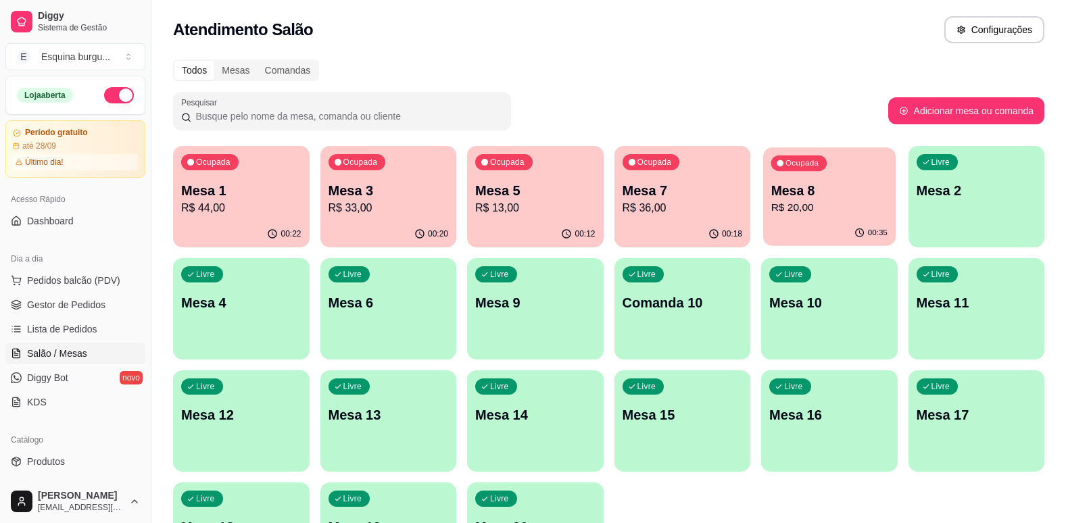
click at [836, 218] on div "Ocupada Mesa 8 R$ 20,00" at bounding box center [829, 183] width 132 height 73
click at [540, 222] on div "00:12" at bounding box center [535, 233] width 132 height 26
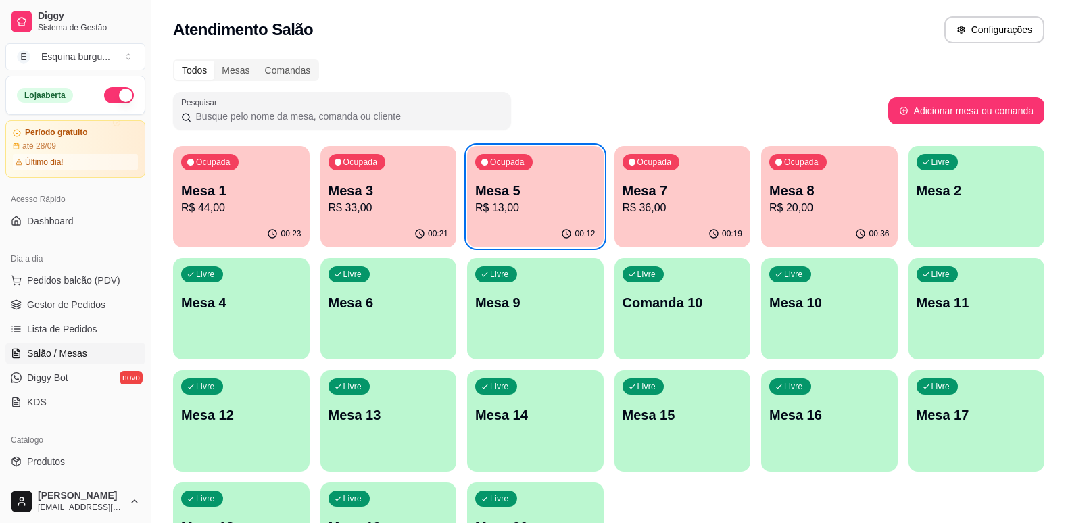
click at [689, 211] on p "R$ 36,00" at bounding box center [683, 208] width 120 height 16
click at [534, 204] on p "R$ 13,00" at bounding box center [535, 208] width 116 height 16
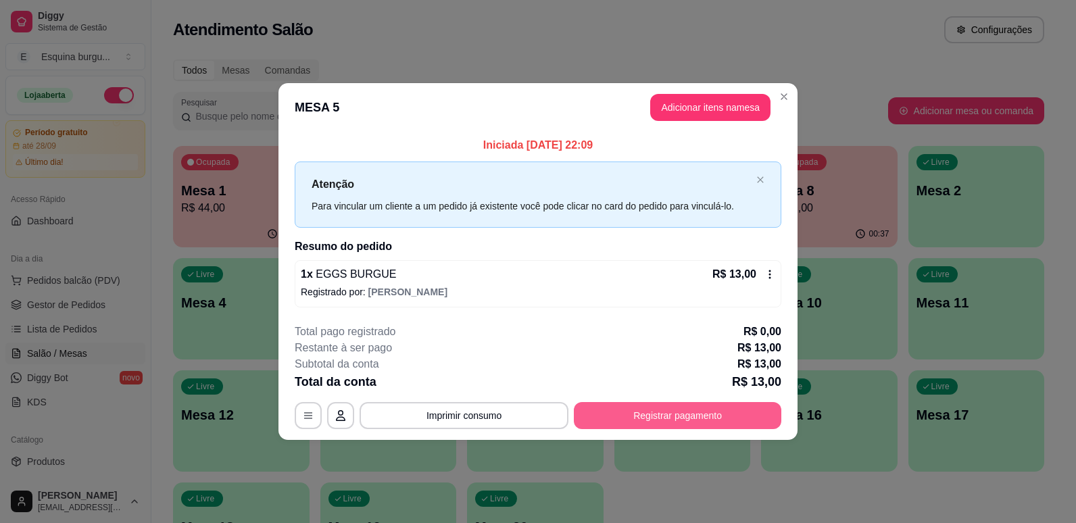
click at [696, 423] on button "Registrar pagamento" at bounding box center [678, 415] width 208 height 27
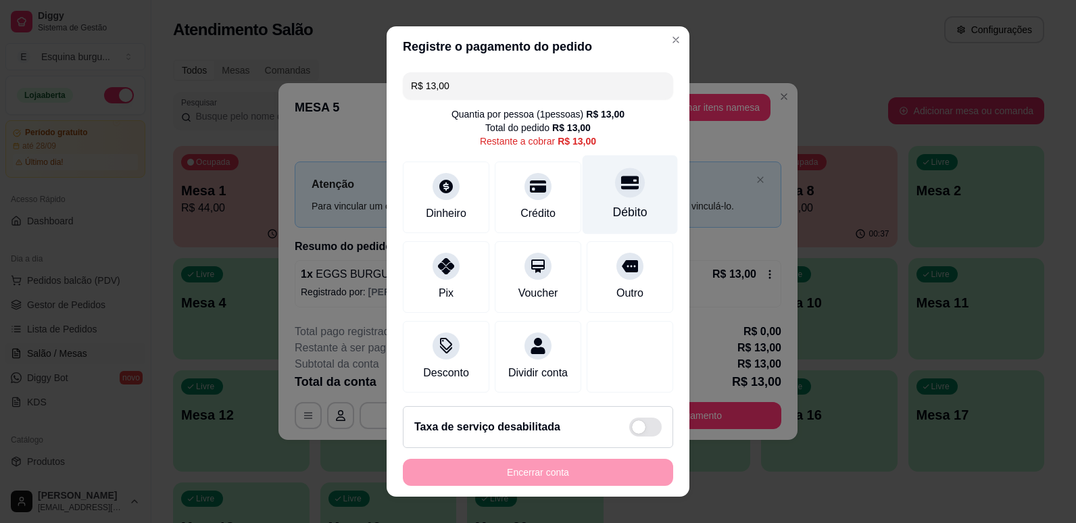
click at [621, 187] on icon at bounding box center [630, 183] width 18 height 14
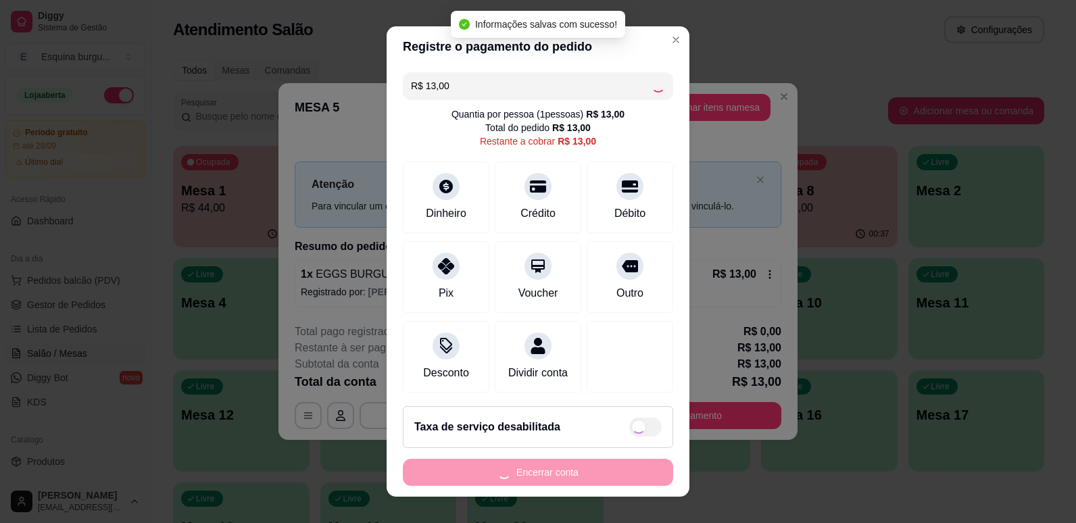
type input "R$ 0,00"
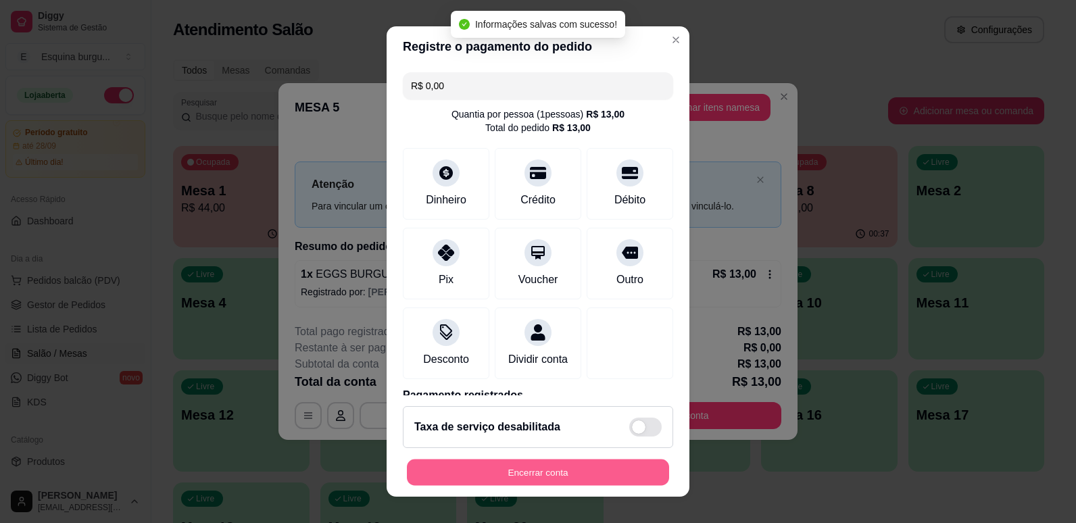
click at [585, 471] on button "Encerrar conta" at bounding box center [538, 473] width 262 height 26
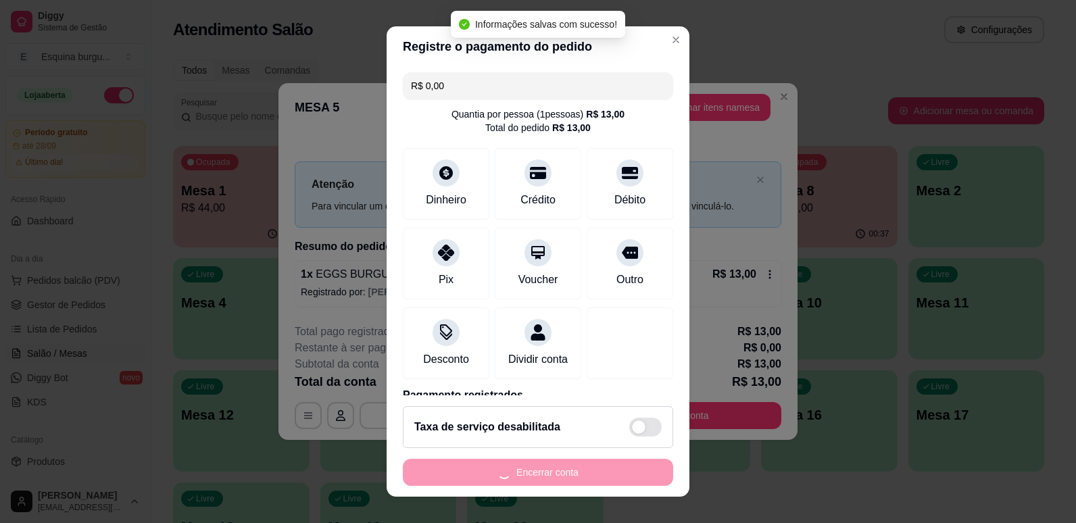
click at [621, 99] on input "R$ 0,00" at bounding box center [538, 85] width 254 height 27
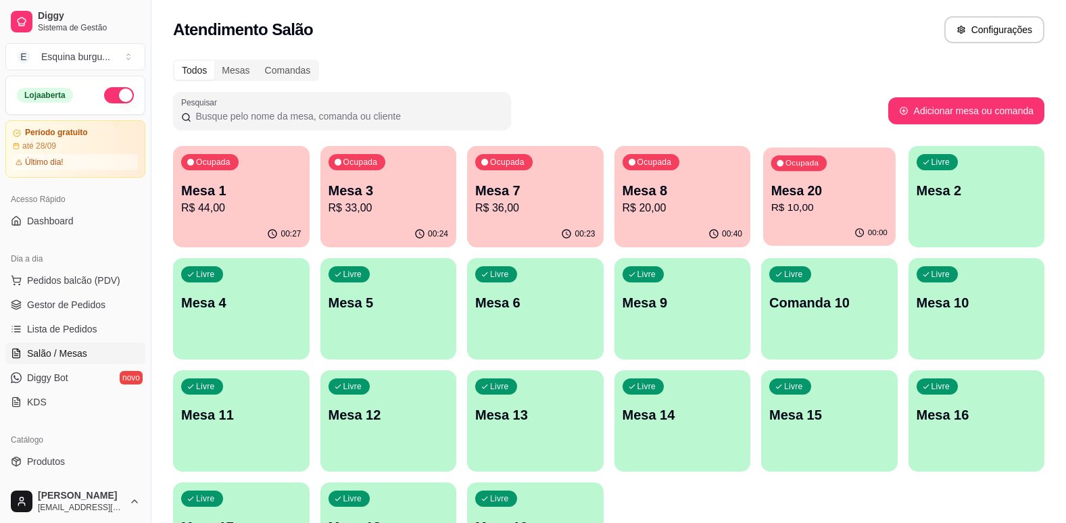
click at [805, 199] on p "Mesa 20" at bounding box center [829, 191] width 116 height 18
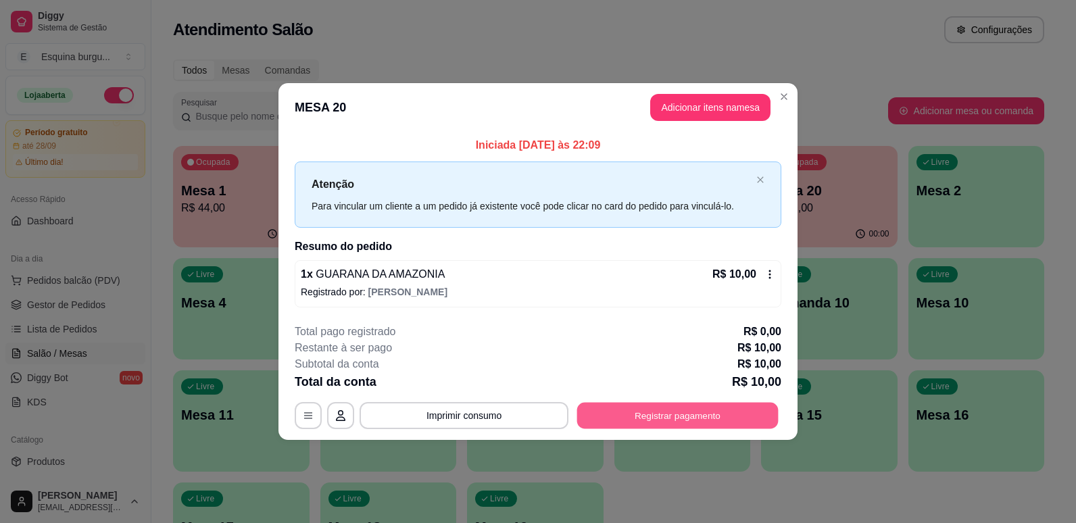
click at [728, 412] on button "Registrar pagamento" at bounding box center [677, 415] width 201 height 26
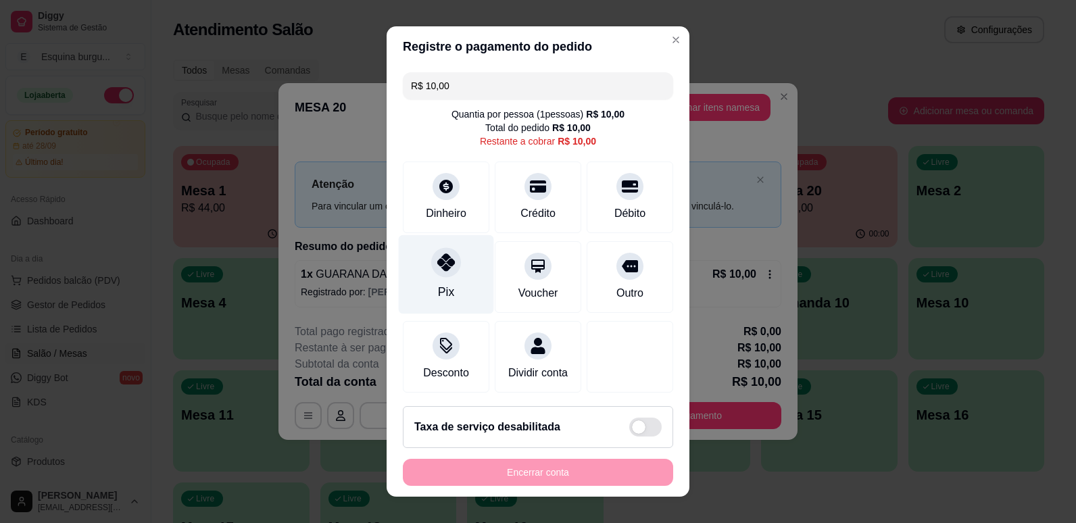
click at [438, 298] on div "Pix" at bounding box center [446, 292] width 16 height 18
type input "R$ 0,00"
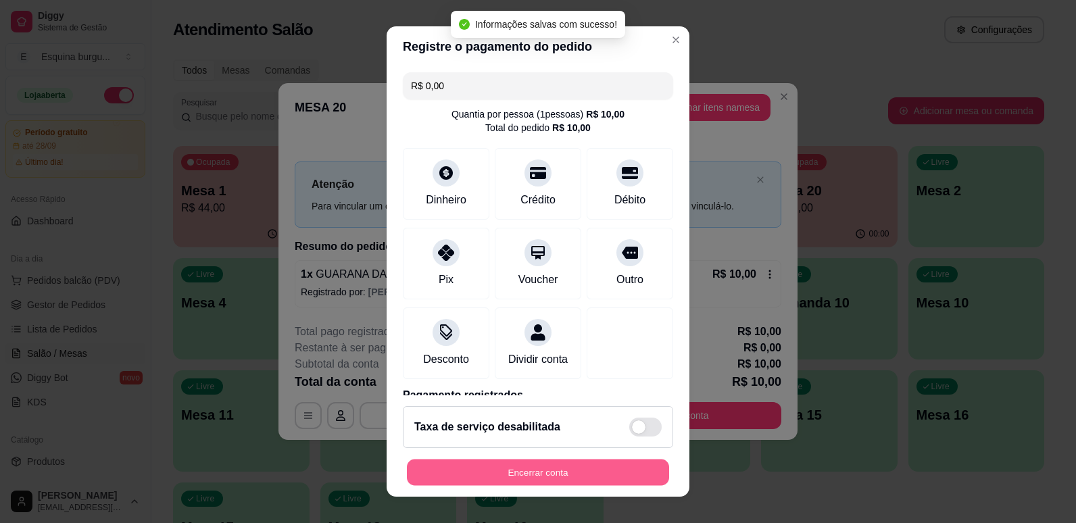
click at [531, 470] on button "Encerrar conta" at bounding box center [538, 473] width 262 height 26
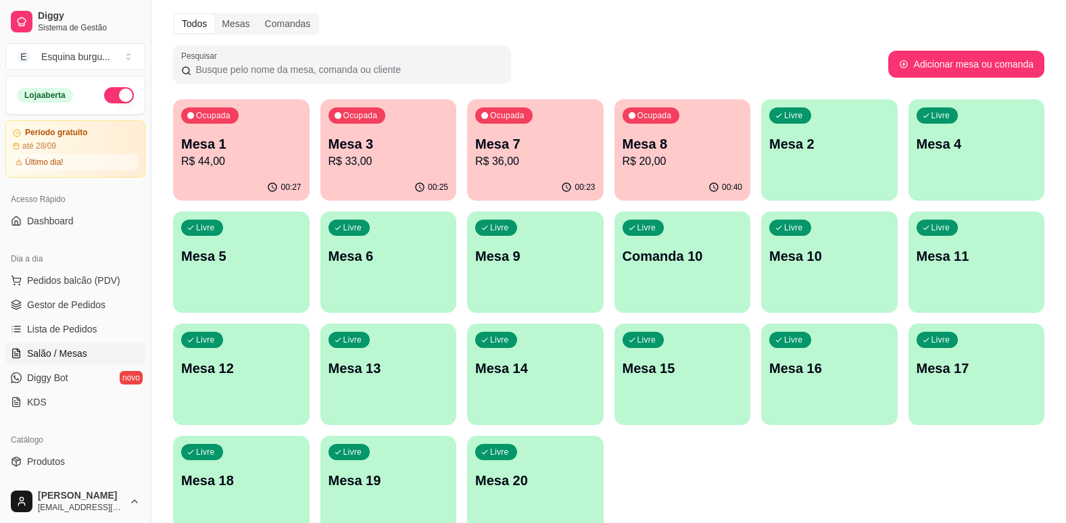
scroll to position [41, 0]
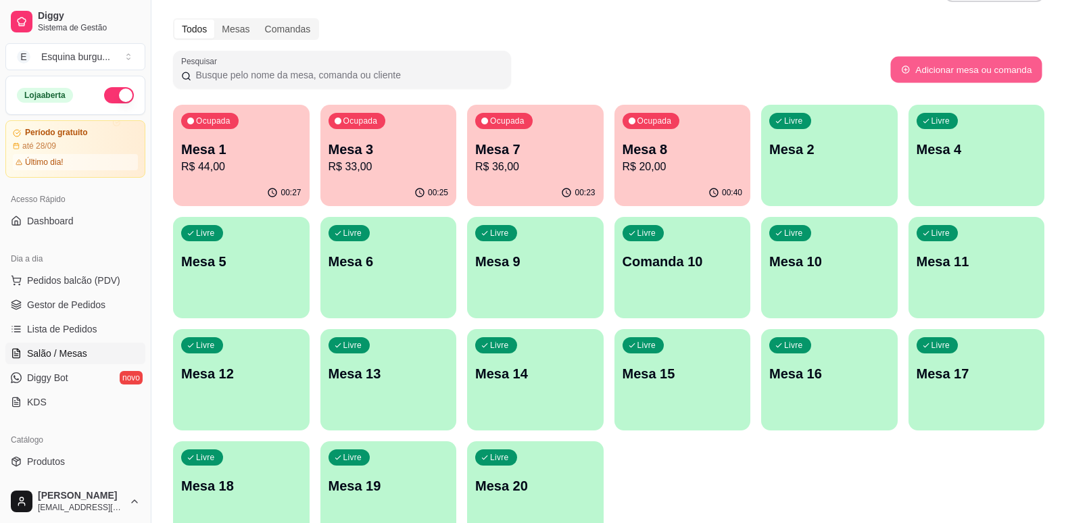
click at [994, 72] on button "Adicionar mesa ou comanda" at bounding box center [965, 70] width 151 height 26
select select "TABLE"
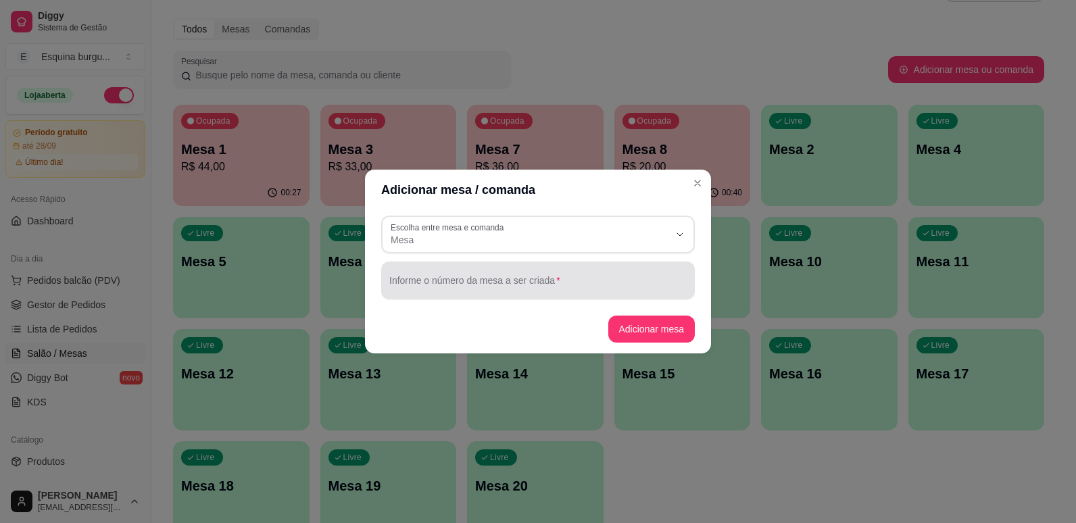
click at [555, 287] on input "Informe o número da mesa a ser criada" at bounding box center [538, 286] width 298 height 14
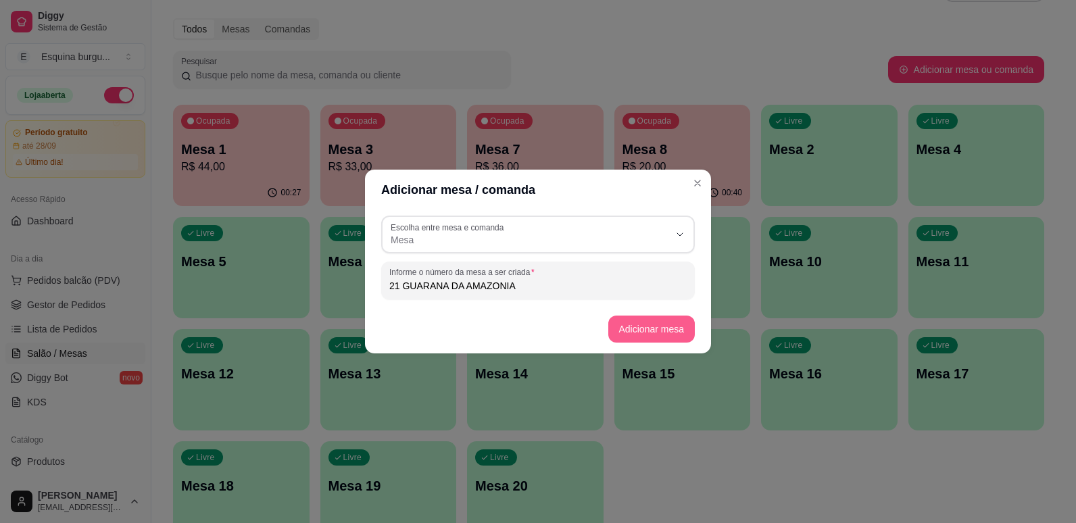
type input "21 GUARANA DA AMAZONIA"
click at [640, 335] on button "Adicionar mesa" at bounding box center [651, 329] width 85 height 26
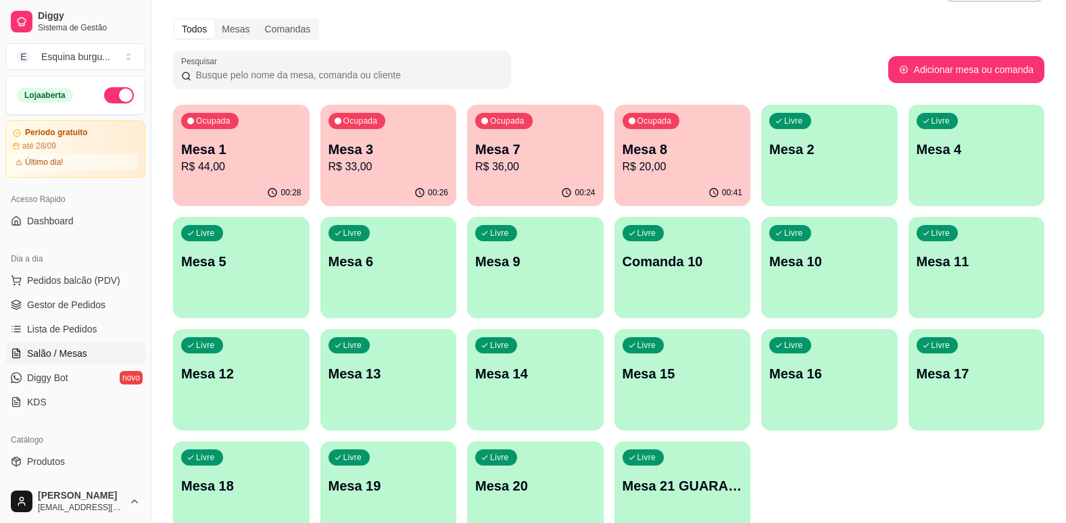
scroll to position [116, 0]
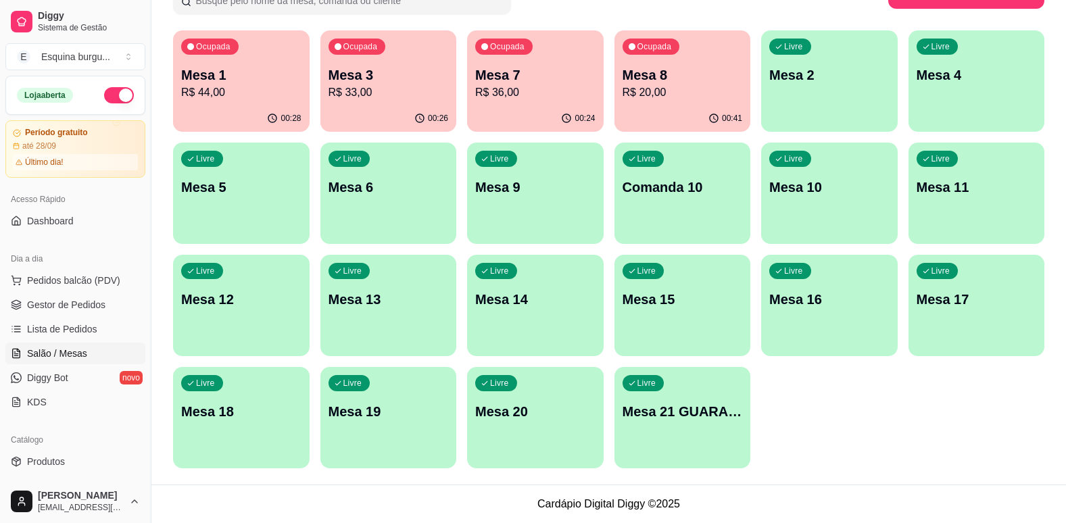
click at [435, 82] on p "Mesa 3" at bounding box center [389, 75] width 120 height 19
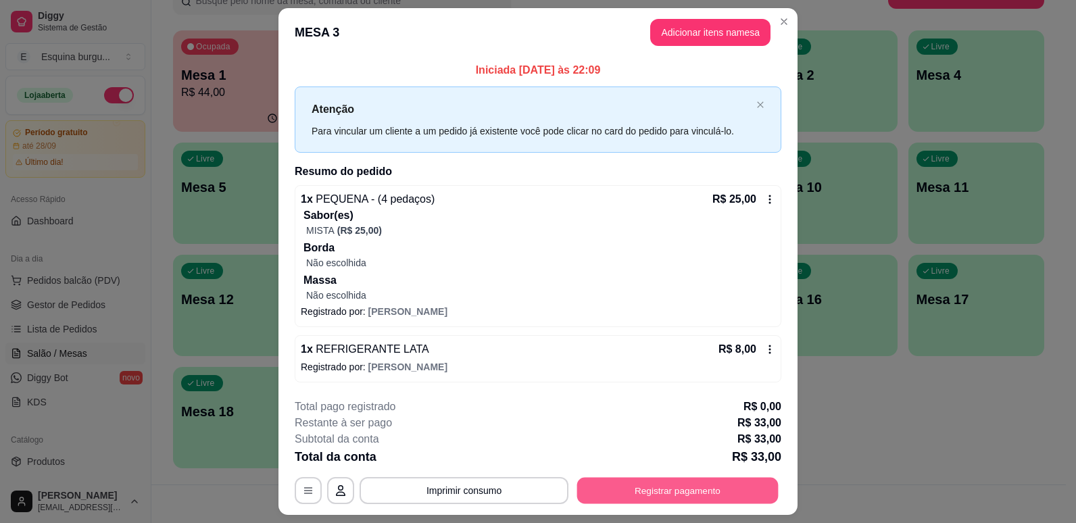
click at [660, 491] on button "Registrar pagamento" at bounding box center [677, 490] width 201 height 26
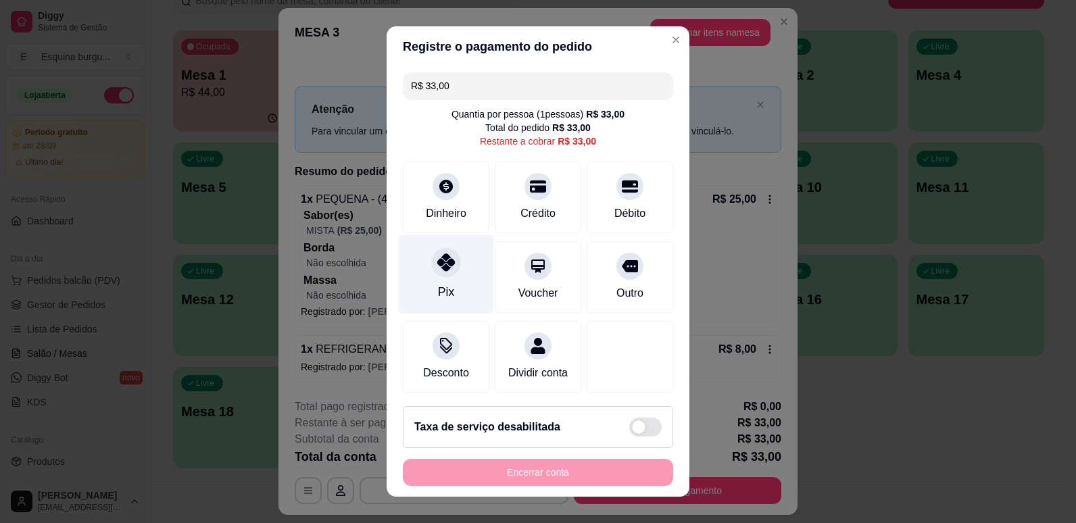
click at [440, 281] on div "Pix" at bounding box center [446, 274] width 95 height 79
type input "R$ 0,00"
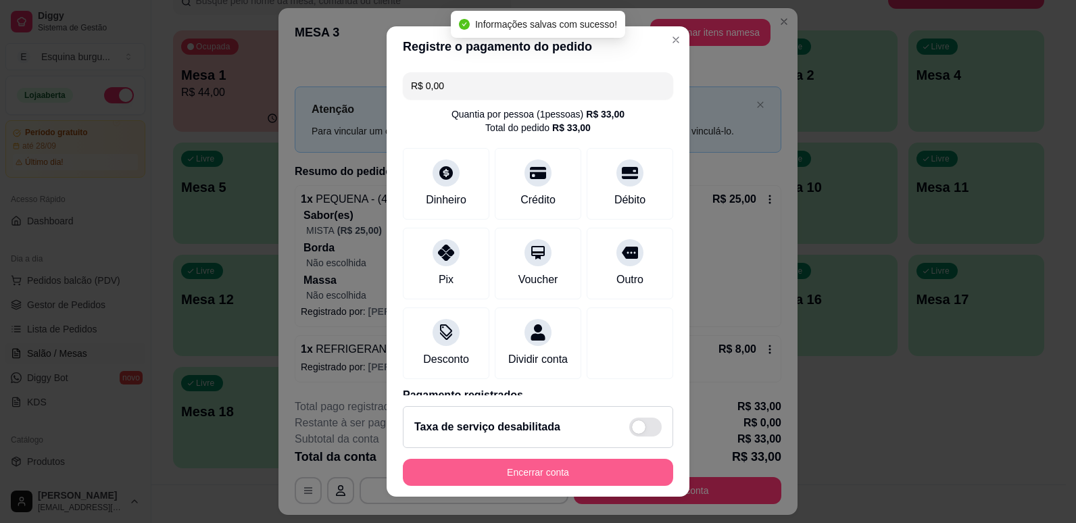
click at [602, 481] on button "Encerrar conta" at bounding box center [538, 472] width 270 height 27
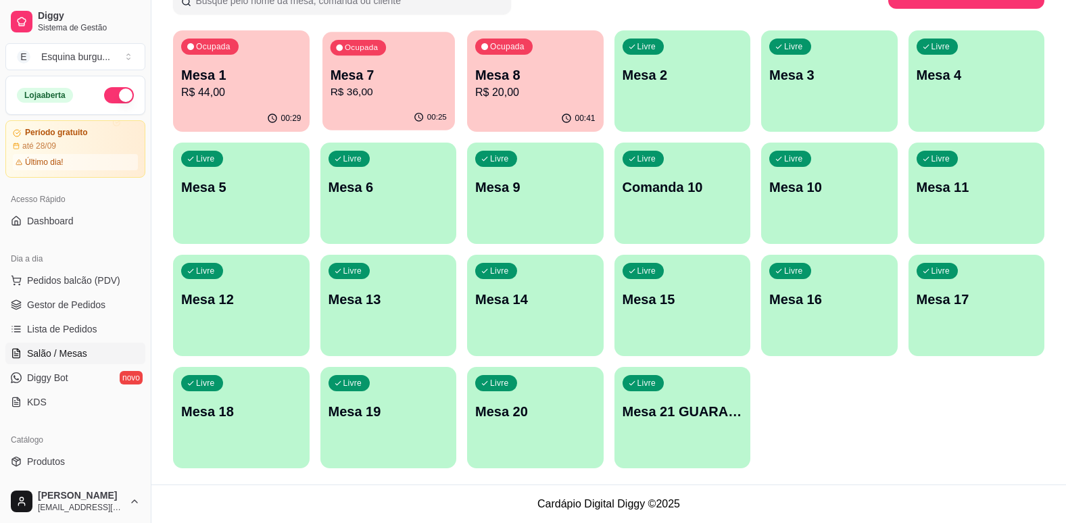
click at [444, 68] on p "Mesa 7" at bounding box center [388, 75] width 116 height 18
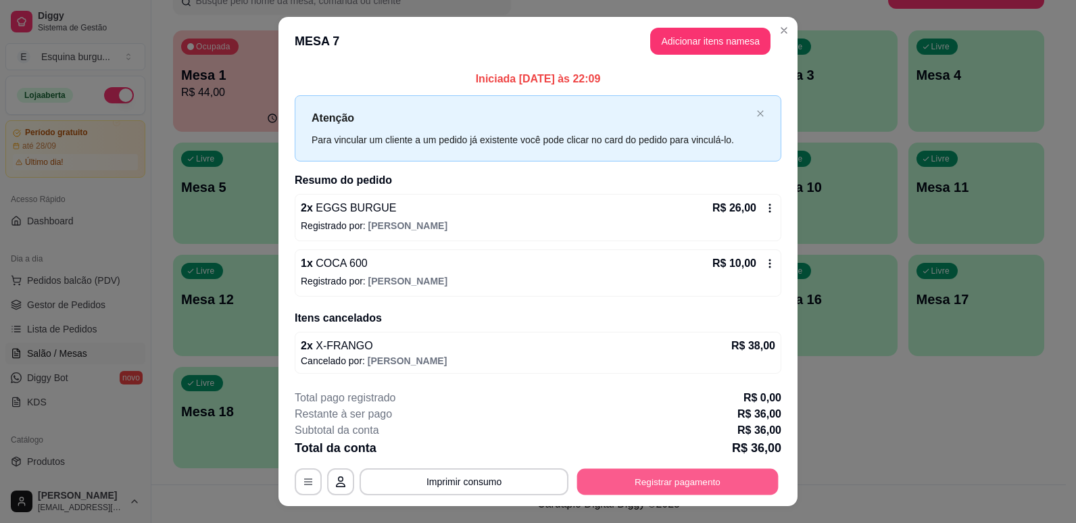
click at [700, 479] on button "Registrar pagamento" at bounding box center [677, 482] width 201 height 26
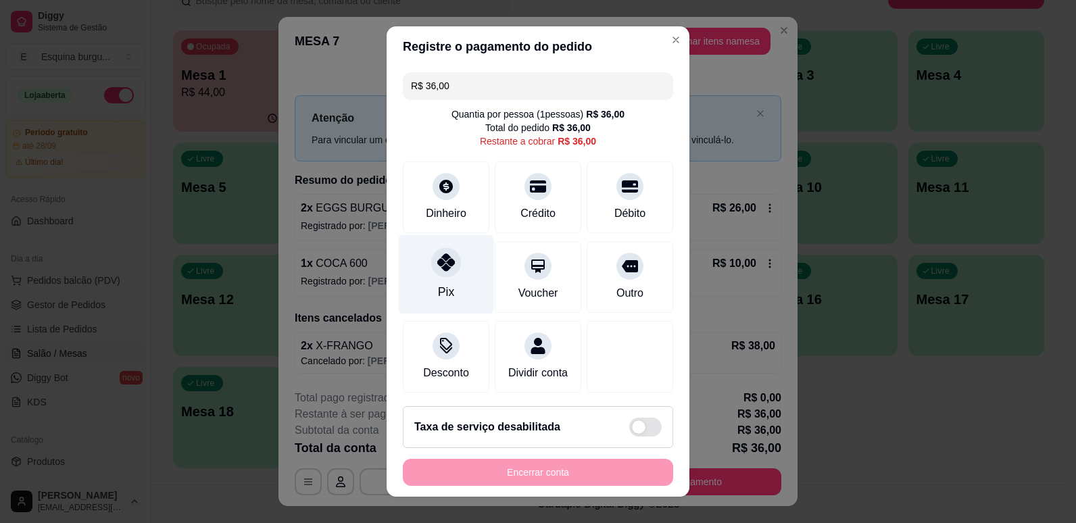
click at [437, 270] on icon at bounding box center [446, 263] width 18 height 18
type input "R$ 0,00"
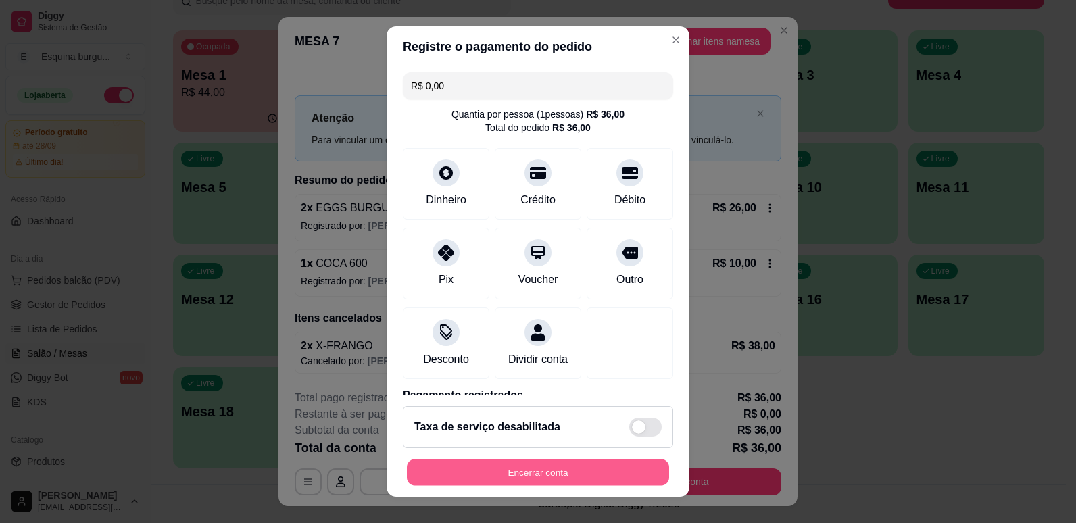
click at [548, 471] on button "Encerrar conta" at bounding box center [538, 473] width 262 height 26
